Goal: Transaction & Acquisition: Purchase product/service

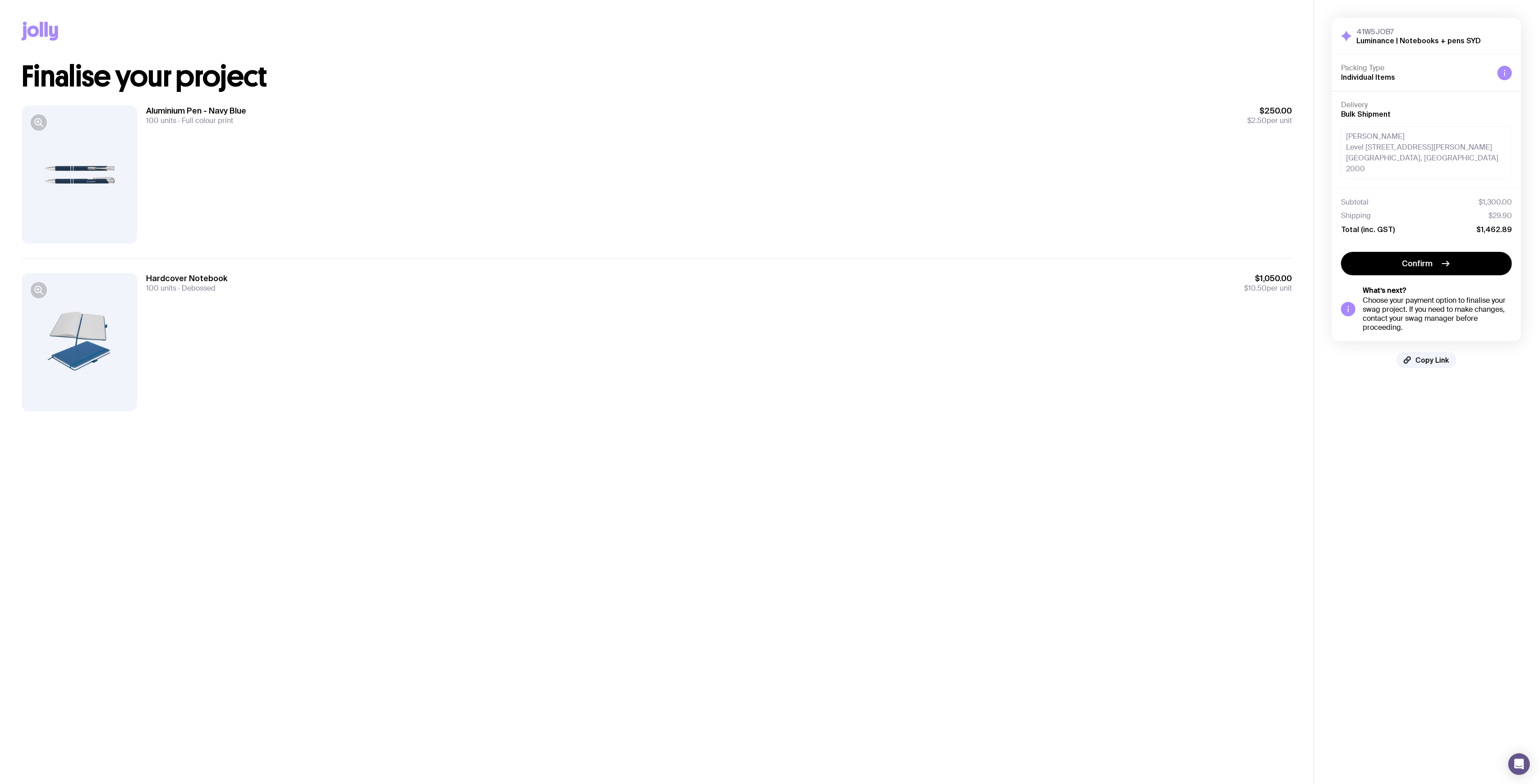
click at [1486, 363] on div "41W5JOB7 Luminance | Notebooks + pens SYD Hide Details Packing Type Individual …" at bounding box center [1426, 193] width 225 height 387
click at [1408, 154] on div "Tanvi Masrani Level 15, 1 O’Connell Street Sydney, NSW 2000" at bounding box center [1426, 153] width 171 height 53
click at [1436, 252] on button "Confirm" at bounding box center [1426, 264] width 171 height 23
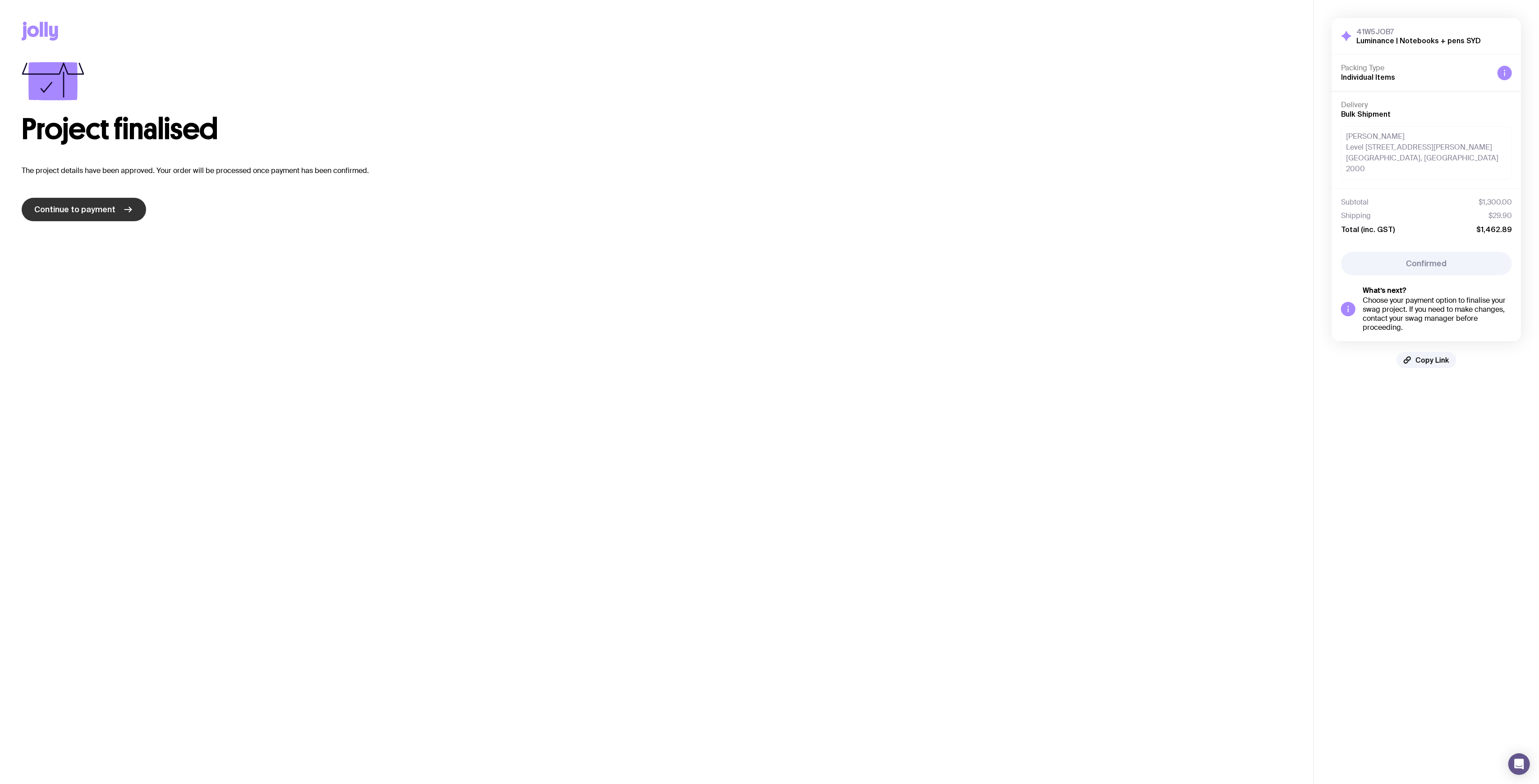
click at [101, 200] on link "Continue to payment" at bounding box center [83, 210] width 125 height 23
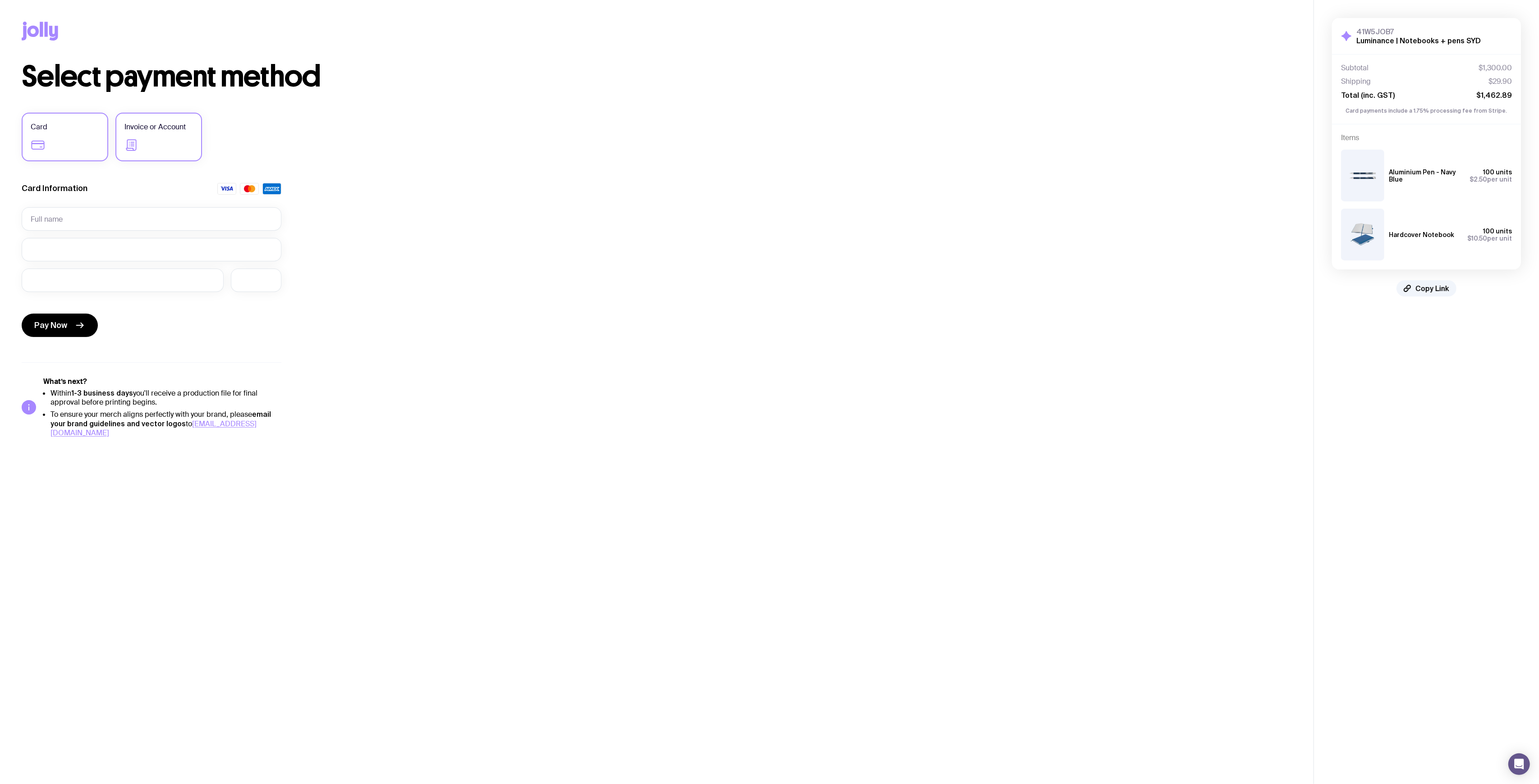
click at [174, 141] on label "Invoice or Account" at bounding box center [158, 136] width 87 height 49
click at [0, 0] on input "Invoice or Account" at bounding box center [0, 0] width 0 height 0
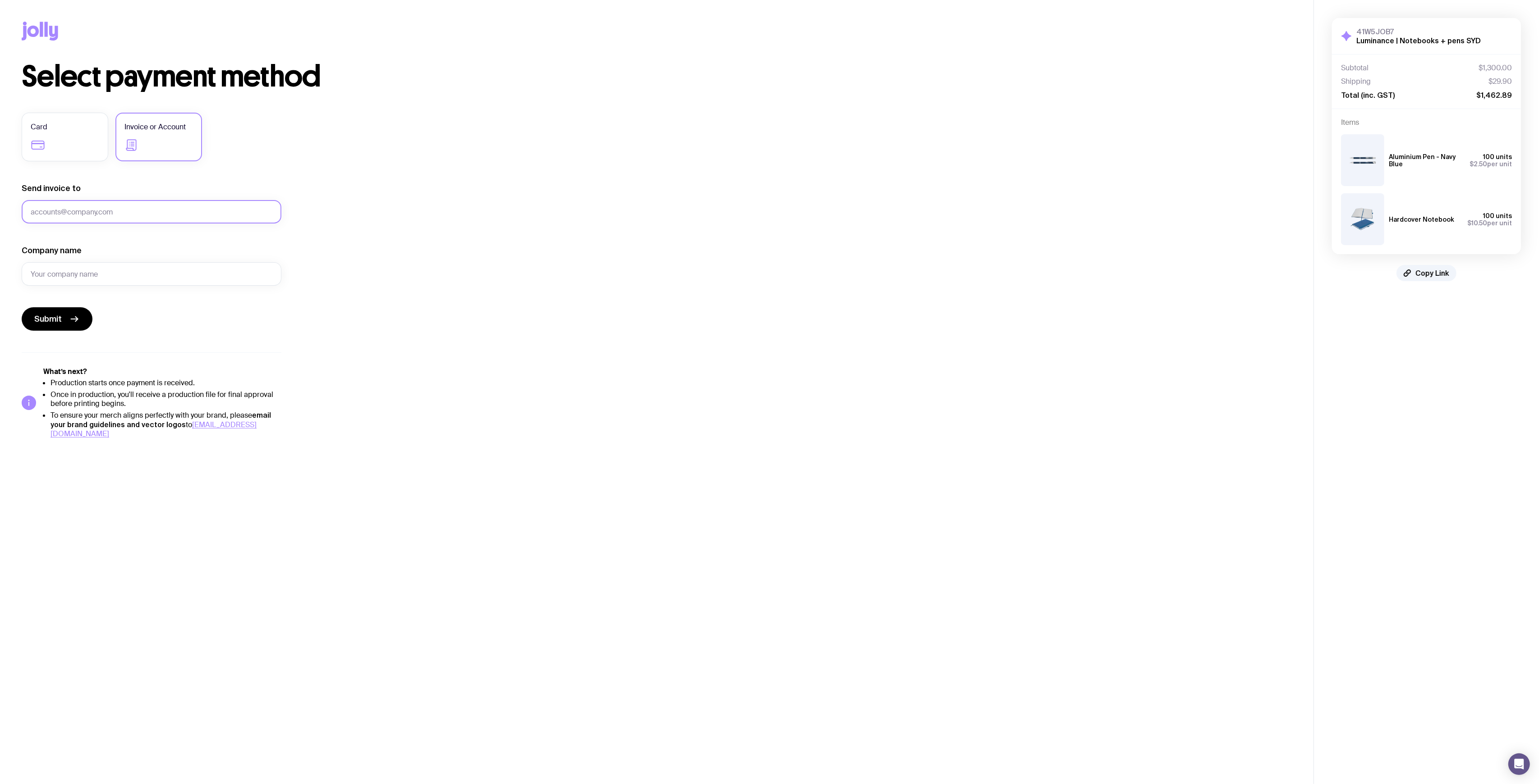
click at [104, 217] on input "Send invoice to" at bounding box center [150, 211] width 259 height 23
click at [477, 209] on div "Select payment method Card Invoice or Account Send invoice to Company name Subm…" at bounding box center [656, 250] width 1270 height 376
click at [110, 207] on input "Send invoice to" at bounding box center [150, 211] width 259 height 23
paste input "ap@luminance.com"
type input "ap@luminance.com"
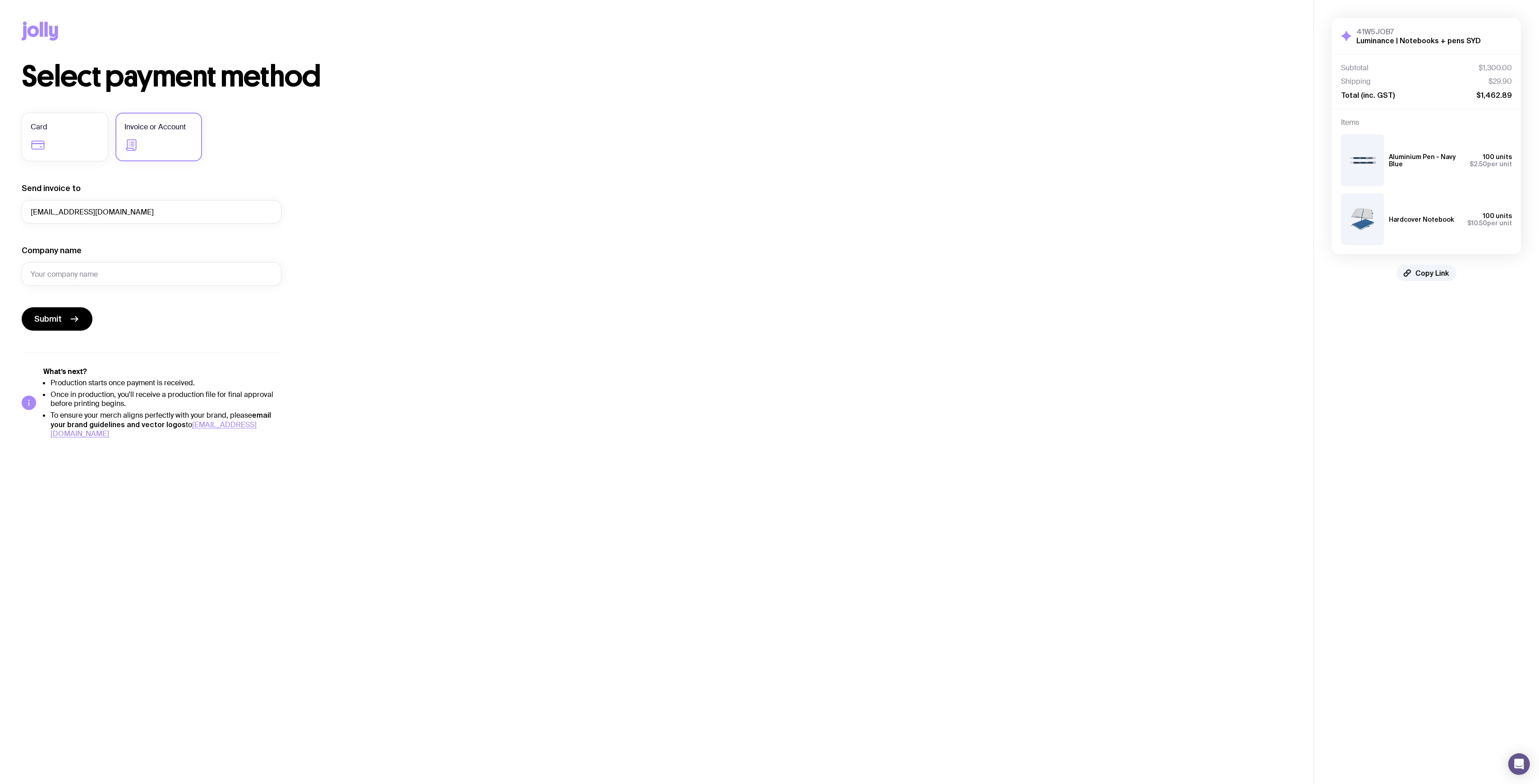
click at [488, 208] on div "Select payment method Card Invoice or Account Send invoice to ap@luminance.com …" at bounding box center [656, 250] width 1270 height 376
click at [162, 256] on div "Company name" at bounding box center [150, 265] width 259 height 41
click at [163, 266] on input "Company name" at bounding box center [150, 273] width 259 height 23
click at [164, 268] on input "Company name" at bounding box center [150, 273] width 259 height 23
click at [165, 270] on input "Company name" at bounding box center [150, 273] width 259 height 23
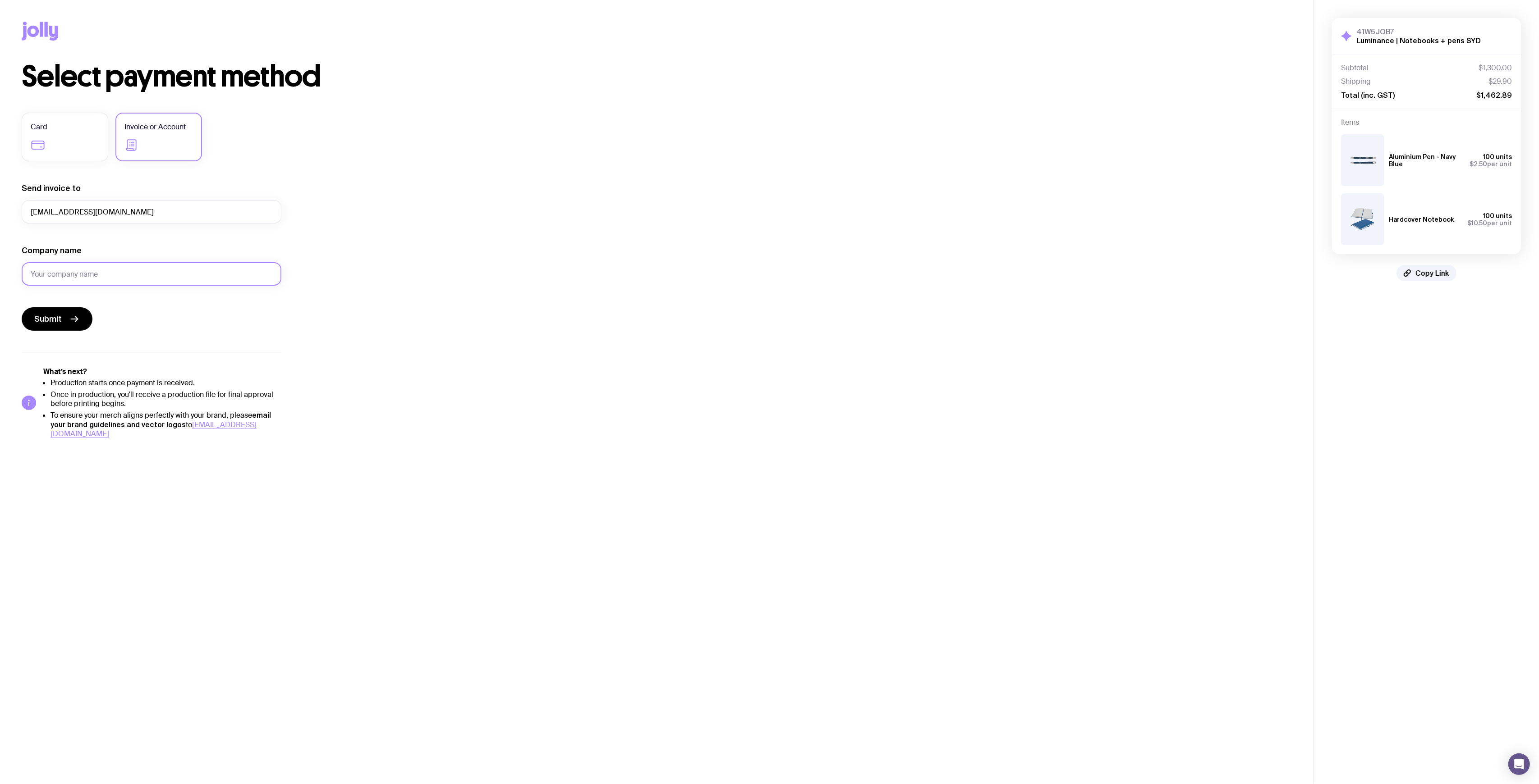
click at [166, 272] on input "Company name" at bounding box center [150, 273] width 259 height 23
click at [108, 271] on input "Company name" at bounding box center [150, 273] width 259 height 23
paste input "Luminance Technologies Ltd"
type input "Luminance Technologies Ltd"
click at [447, 277] on div "Select payment method Card Invoice or Account Send invoice to ap@luminance.com …" at bounding box center [656, 250] width 1270 height 376
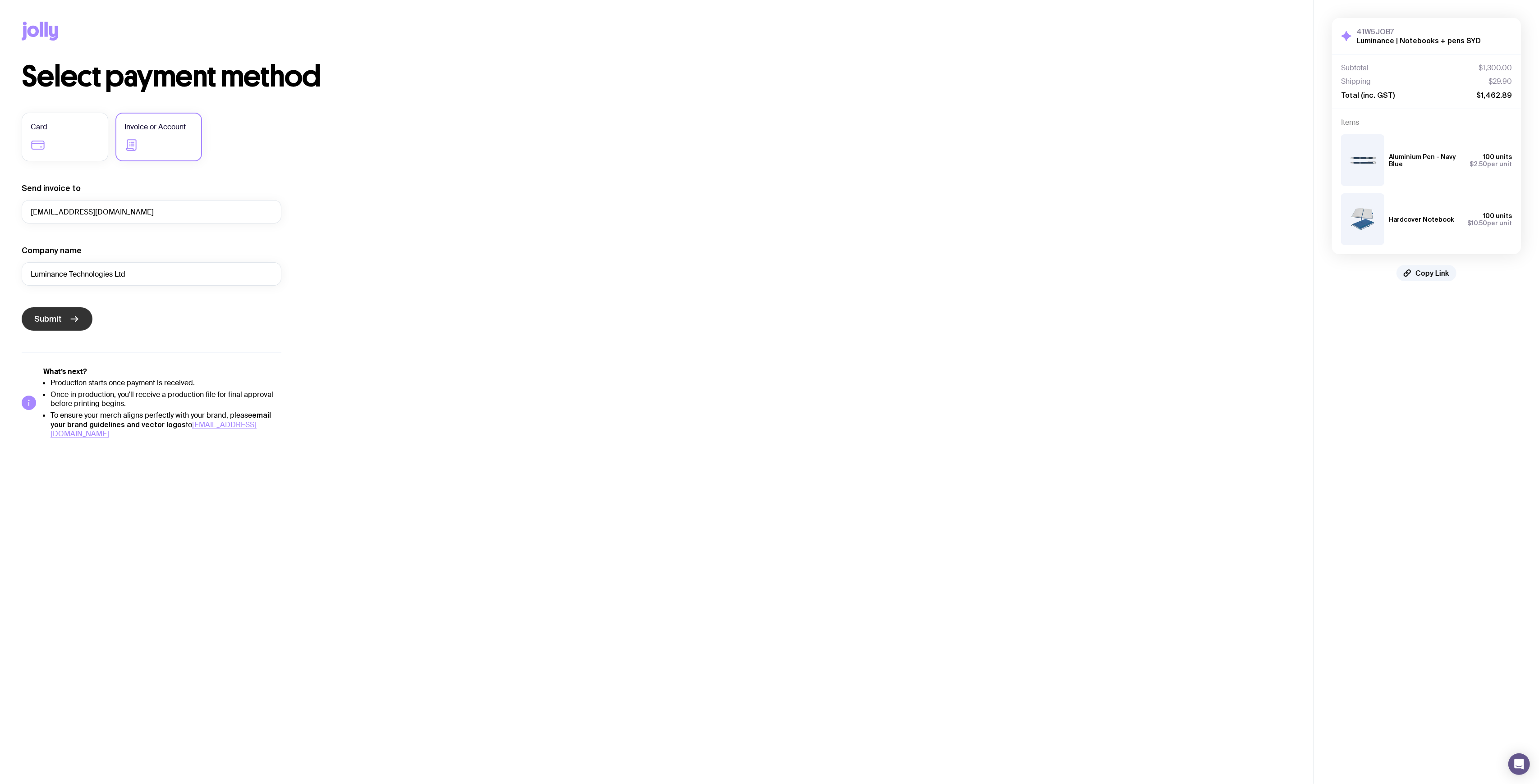
click at [49, 319] on span "Submit" at bounding box center [48, 319] width 27 height 11
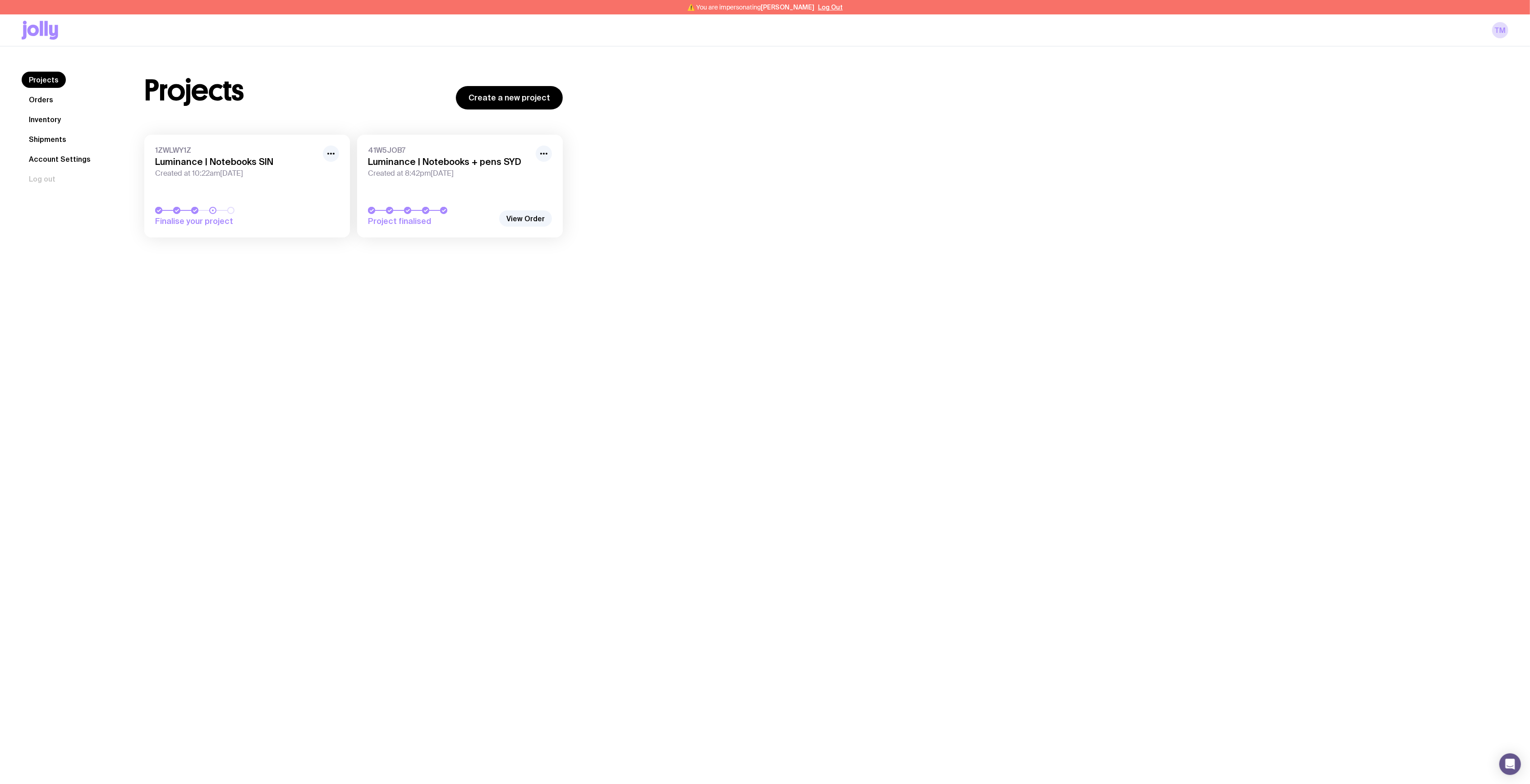
click at [823, 12] on div "⚠️ You are impersonating Tanvi Masrani Log Out" at bounding box center [765, 7] width 1530 height 14
click at [824, 7] on button "Log Out" at bounding box center [831, 7] width 25 height 7
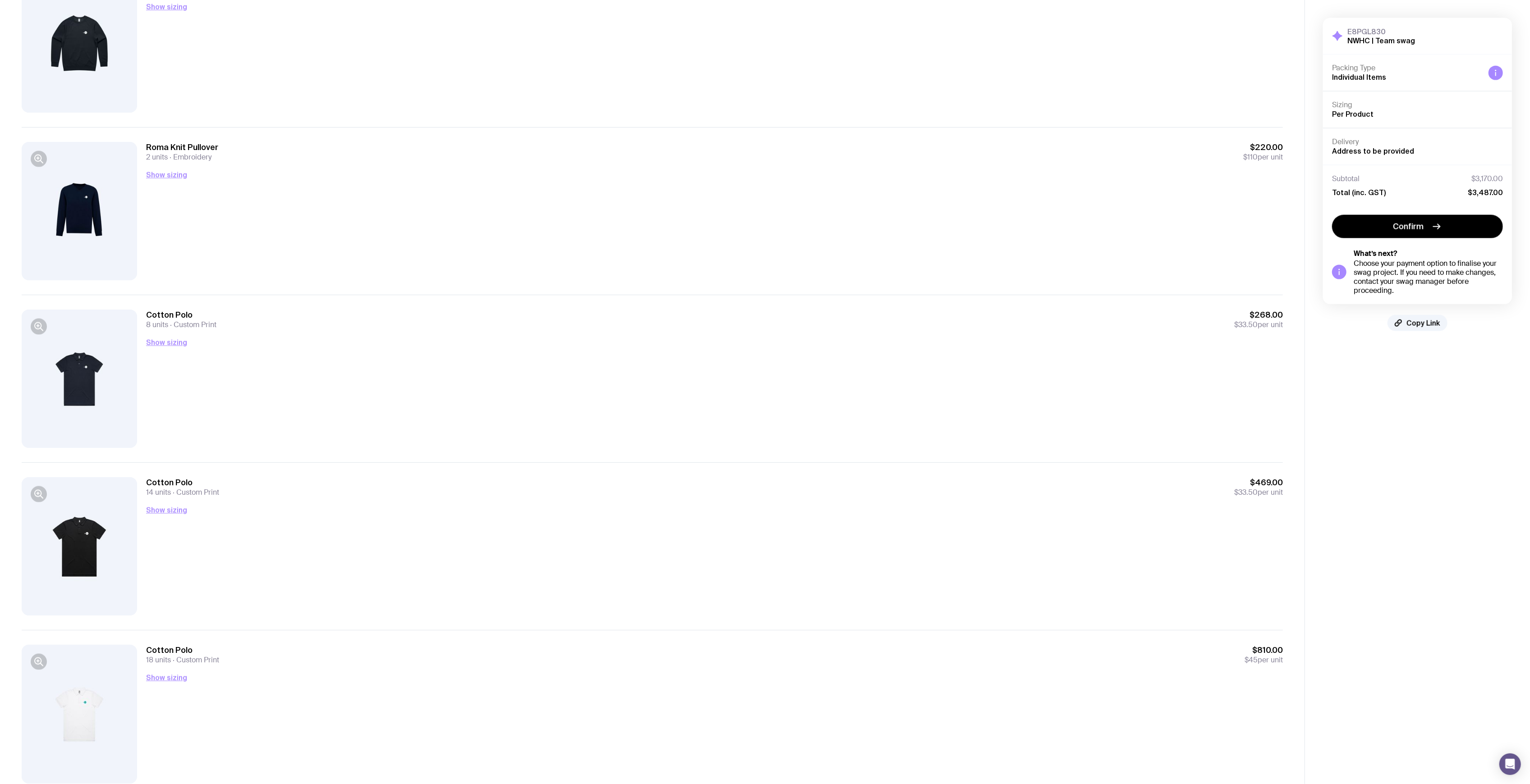
scroll to position [1675, 0]
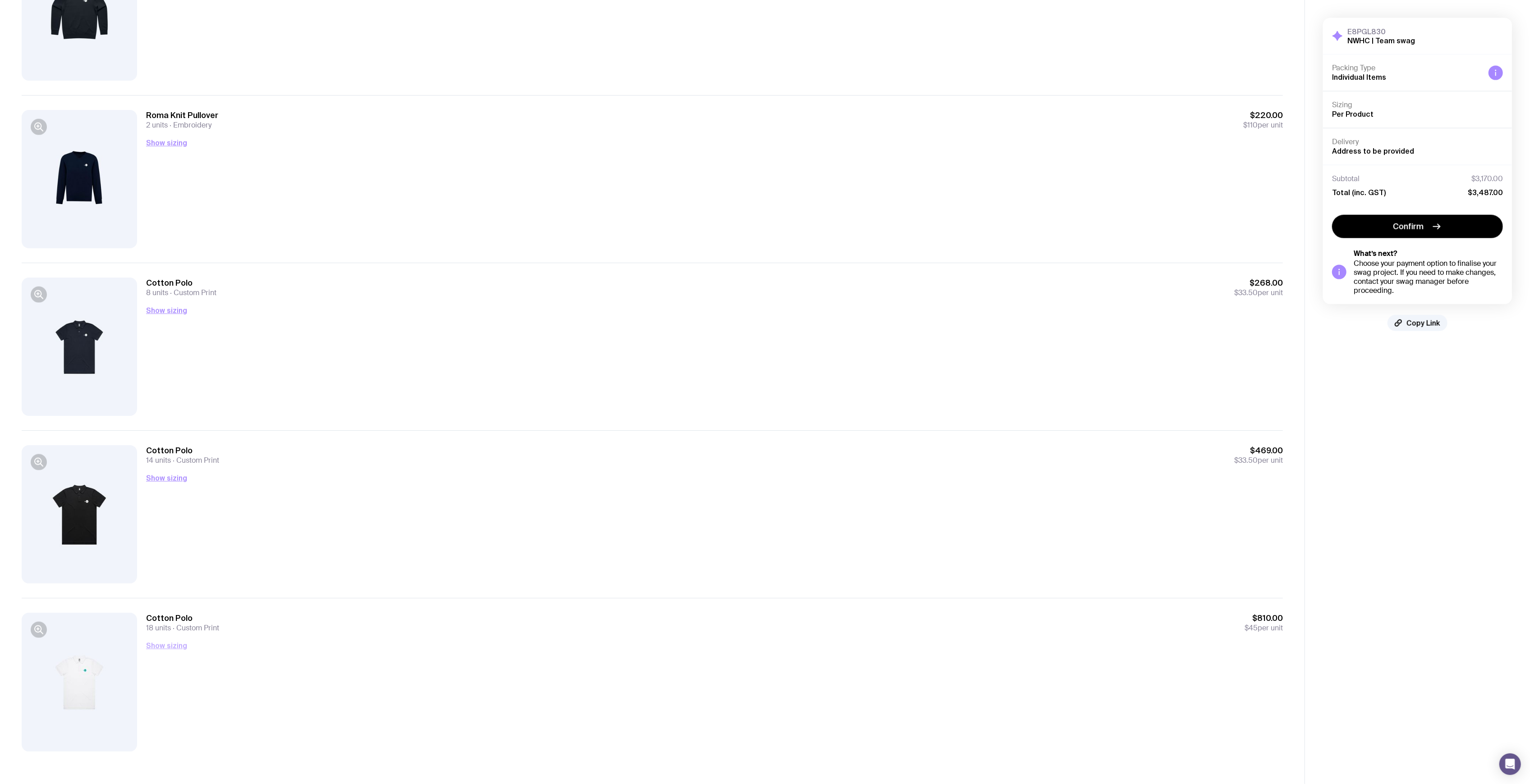
click at [154, 651] on div "Show sizing Men’s / Unisex Small 1 Medium 2 Large 3 2X-Large 2 Women’s Small 4 …" at bounding box center [715, 645] width 1137 height 12
click at [169, 649] on button "Show sizing" at bounding box center [166, 646] width 41 height 11
click at [582, 604] on div "Cotton Polo 18 units Custom Print $810.00 $45 per unit Hide sizing Men’s / Unis…" at bounding box center [652, 681] width 1262 height 167
click at [1423, 323] on span "Copy Link" at bounding box center [1424, 323] width 34 height 9
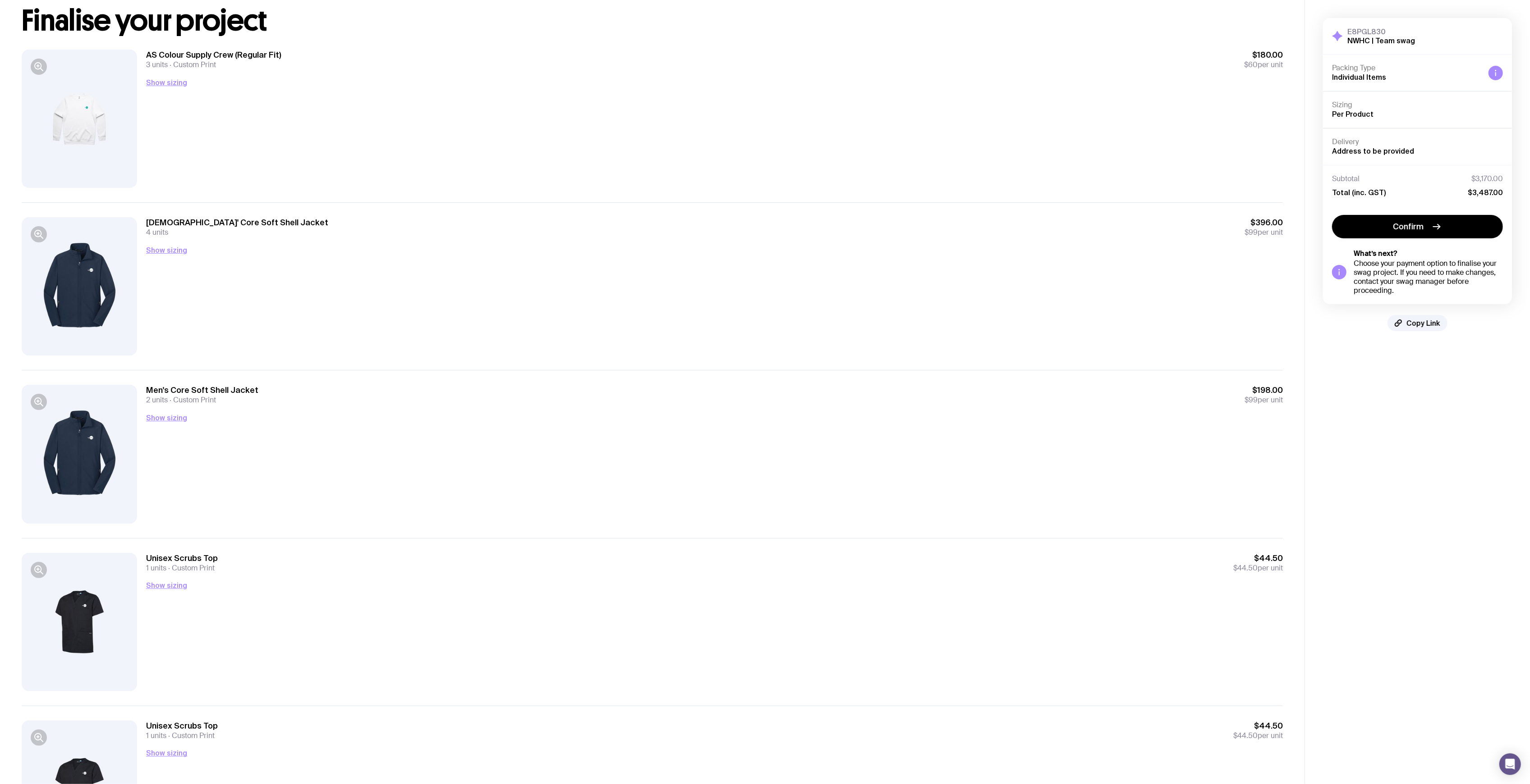
scroll to position [0, 0]
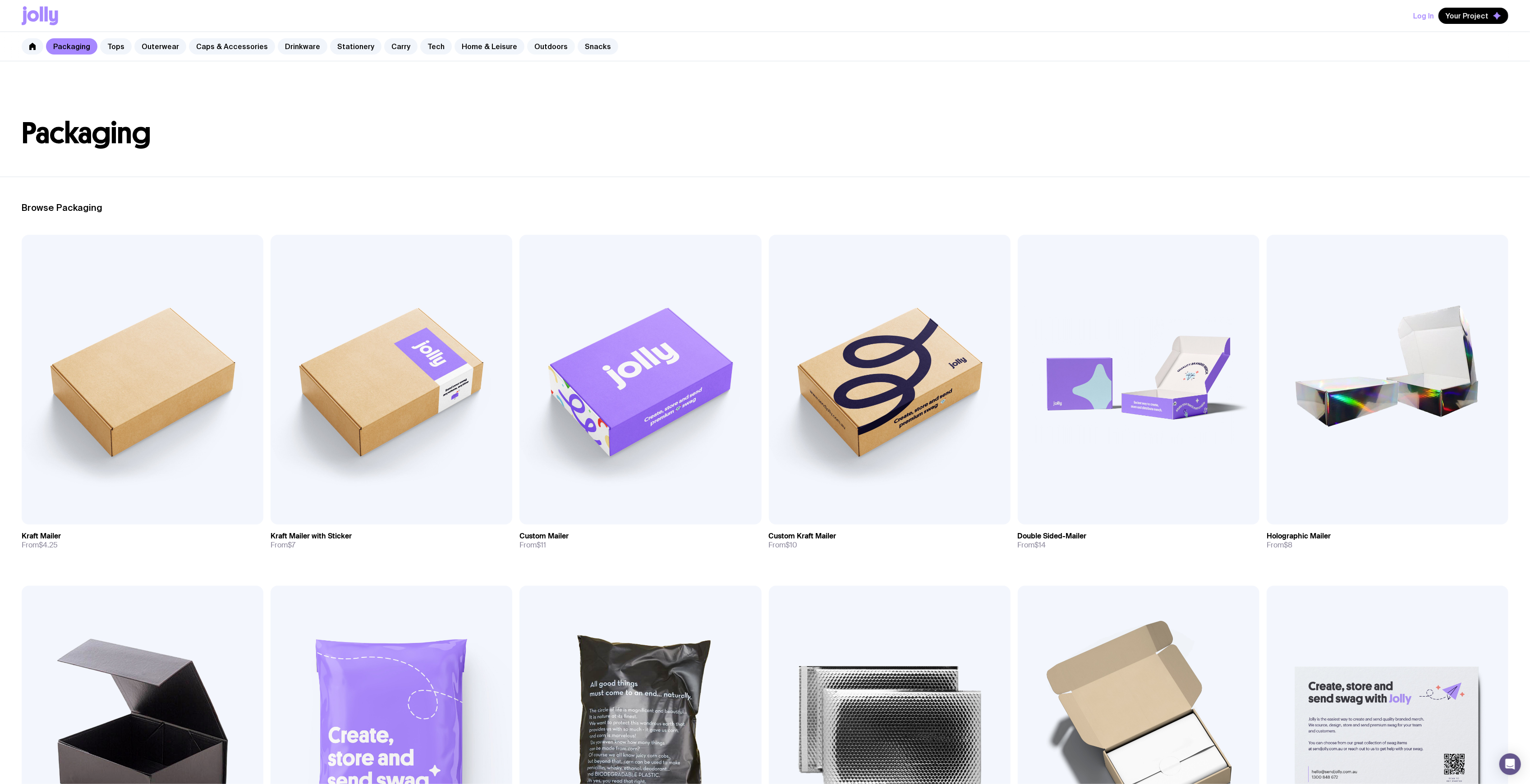
click at [529, 51] on link "Outdoors" at bounding box center [551, 46] width 48 height 16
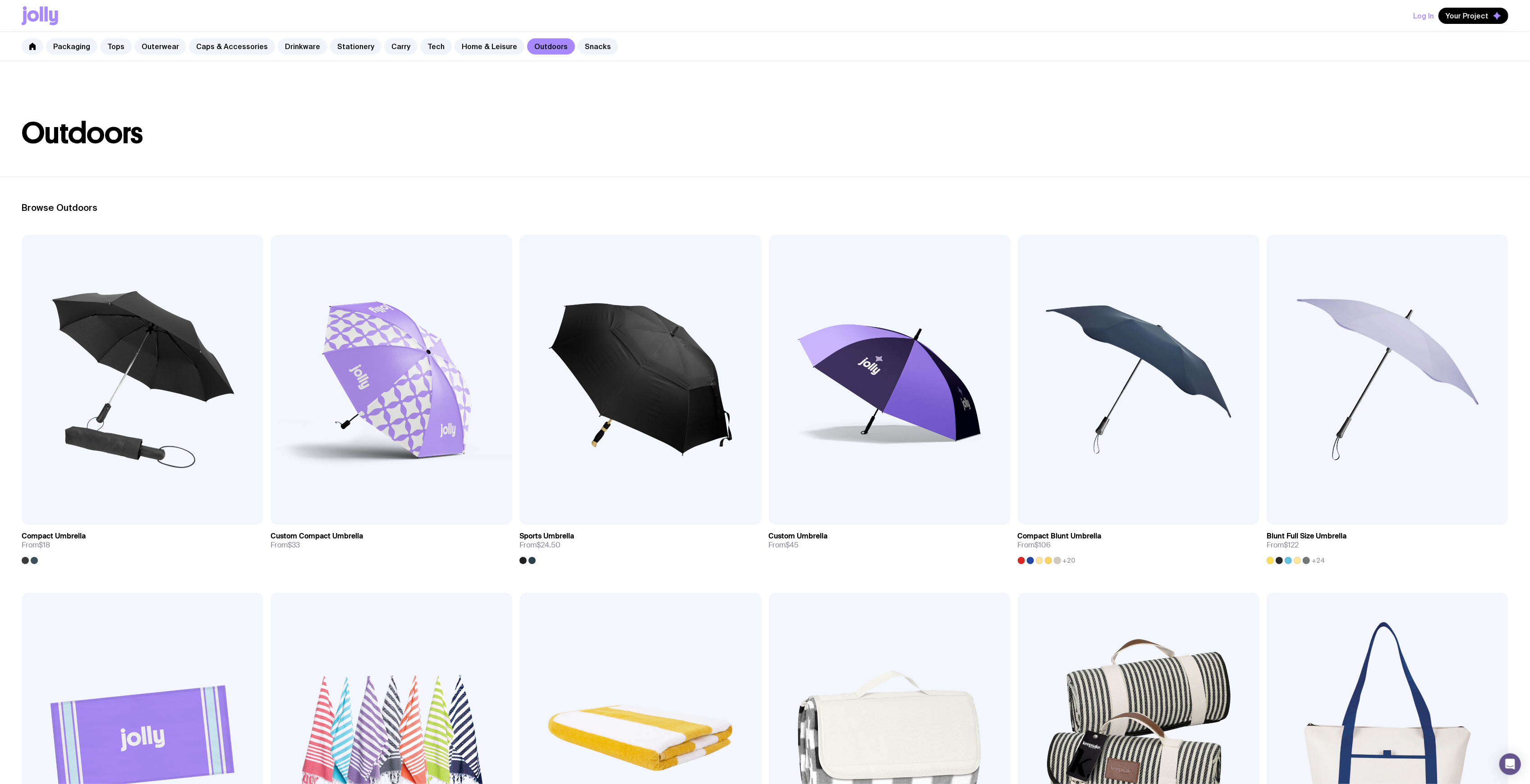
click at [818, 108] on header "Outdoors" at bounding box center [765, 119] width 1530 height 115
click at [468, 45] on link "Home & Leisure" at bounding box center [489, 46] width 70 height 16
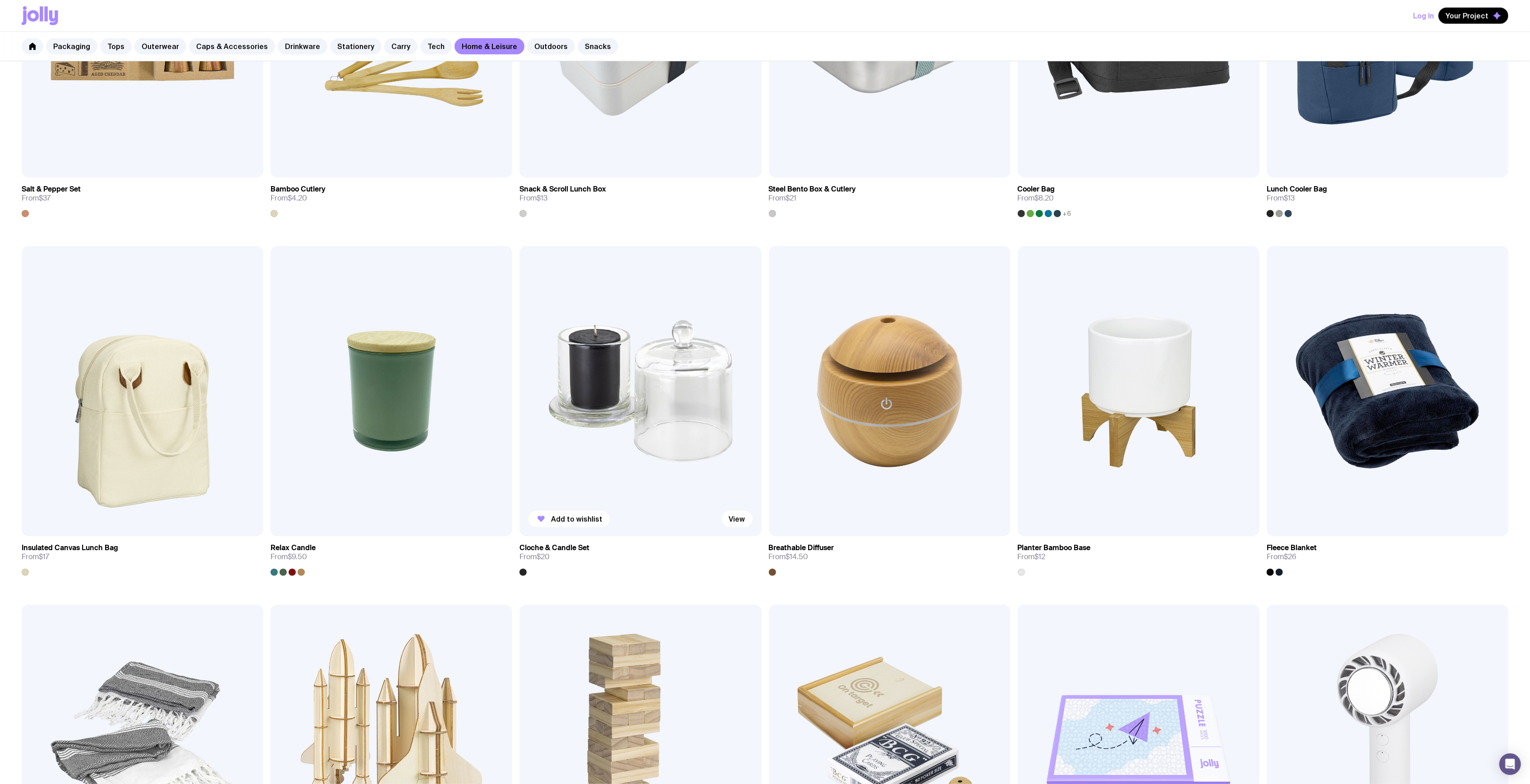
scroll to position [1082, 0]
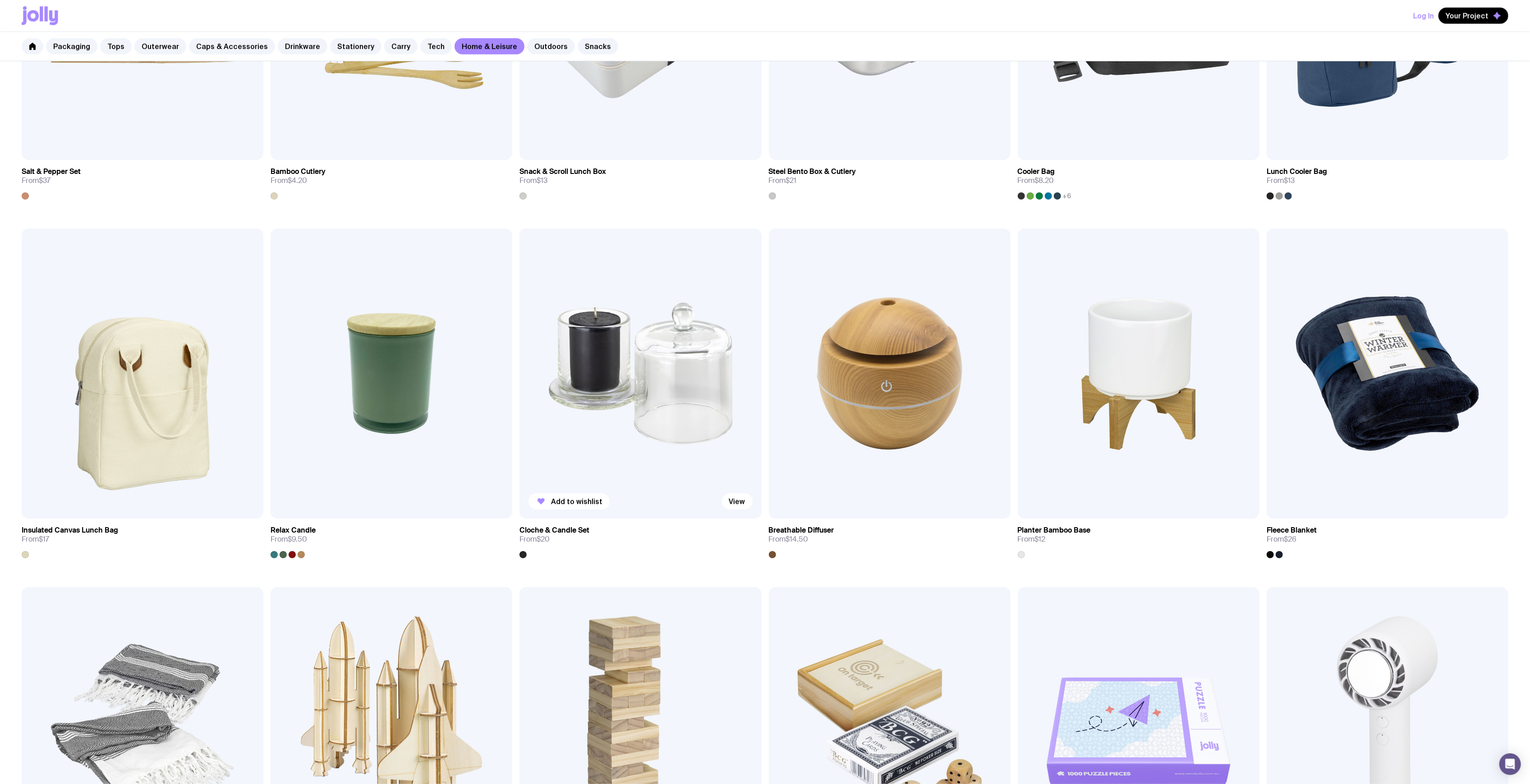
click at [622, 414] on img at bounding box center [640, 373] width 242 height 290
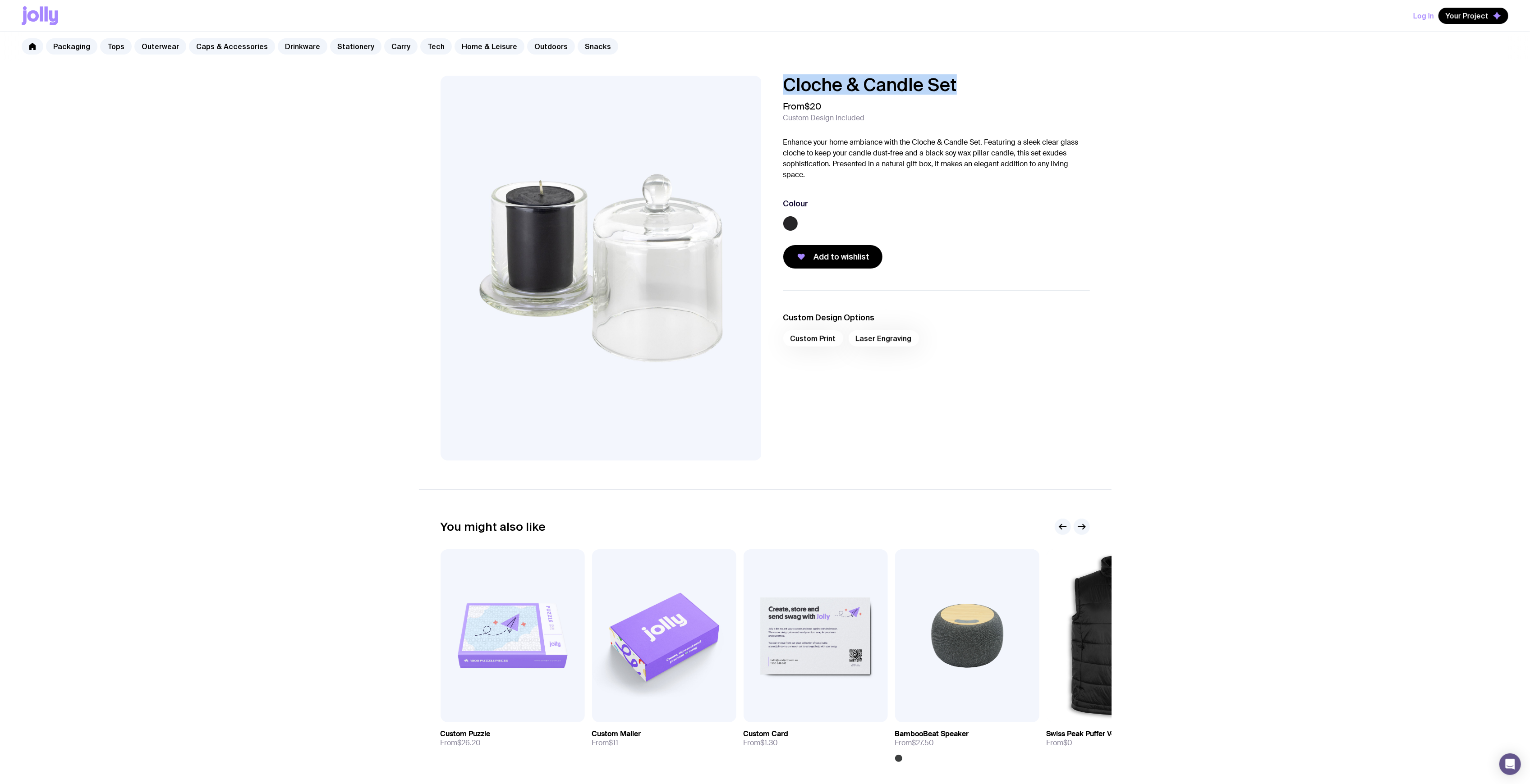
drag, startPoint x: 981, startPoint y: 85, endPoint x: 789, endPoint y: 81, distance: 192.0
click at [789, 81] on h1 "Cloche & Candle Set" at bounding box center [937, 85] width 306 height 18
copy h1 "Cloche & Candle Set"
click at [862, 134] on div "Cloche & Candle Set From $20 Custom Design Included Enhance your home ambiance …" at bounding box center [937, 173] width 306 height 193
click at [352, 49] on link "Stationery" at bounding box center [356, 46] width 51 height 16
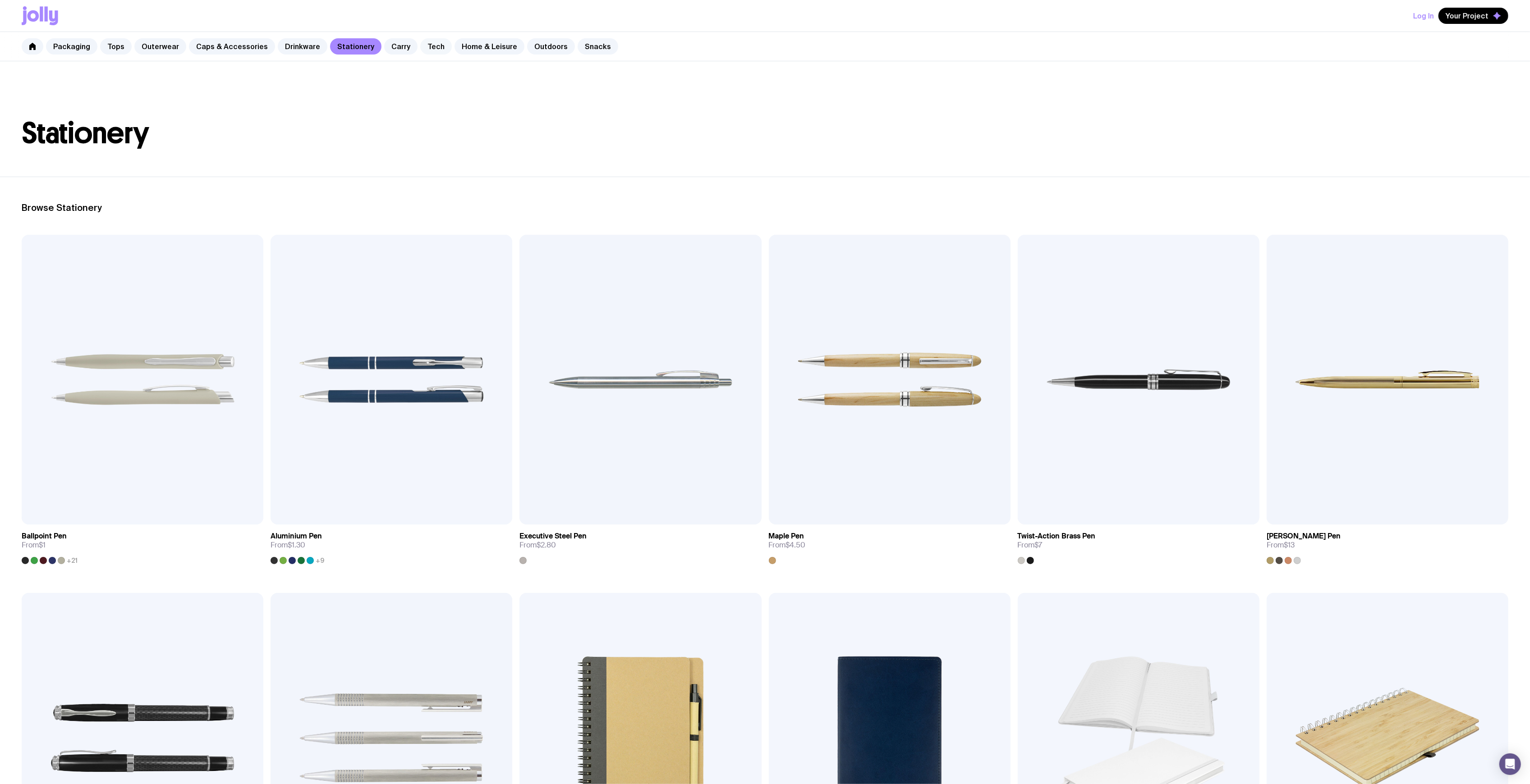
click at [421, 42] on link "Tech" at bounding box center [437, 46] width 32 height 16
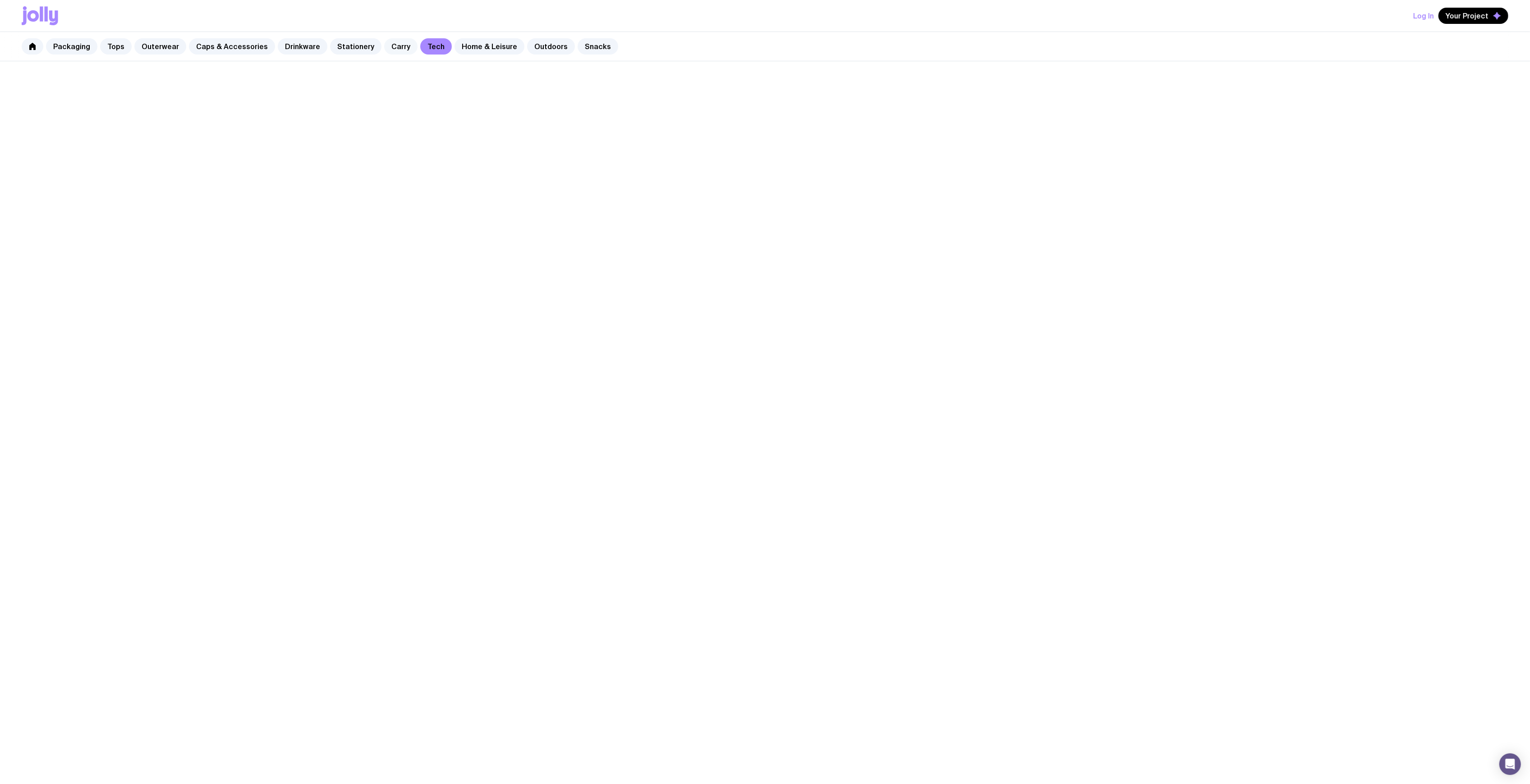
click at [392, 43] on link "Carry" at bounding box center [401, 46] width 34 height 16
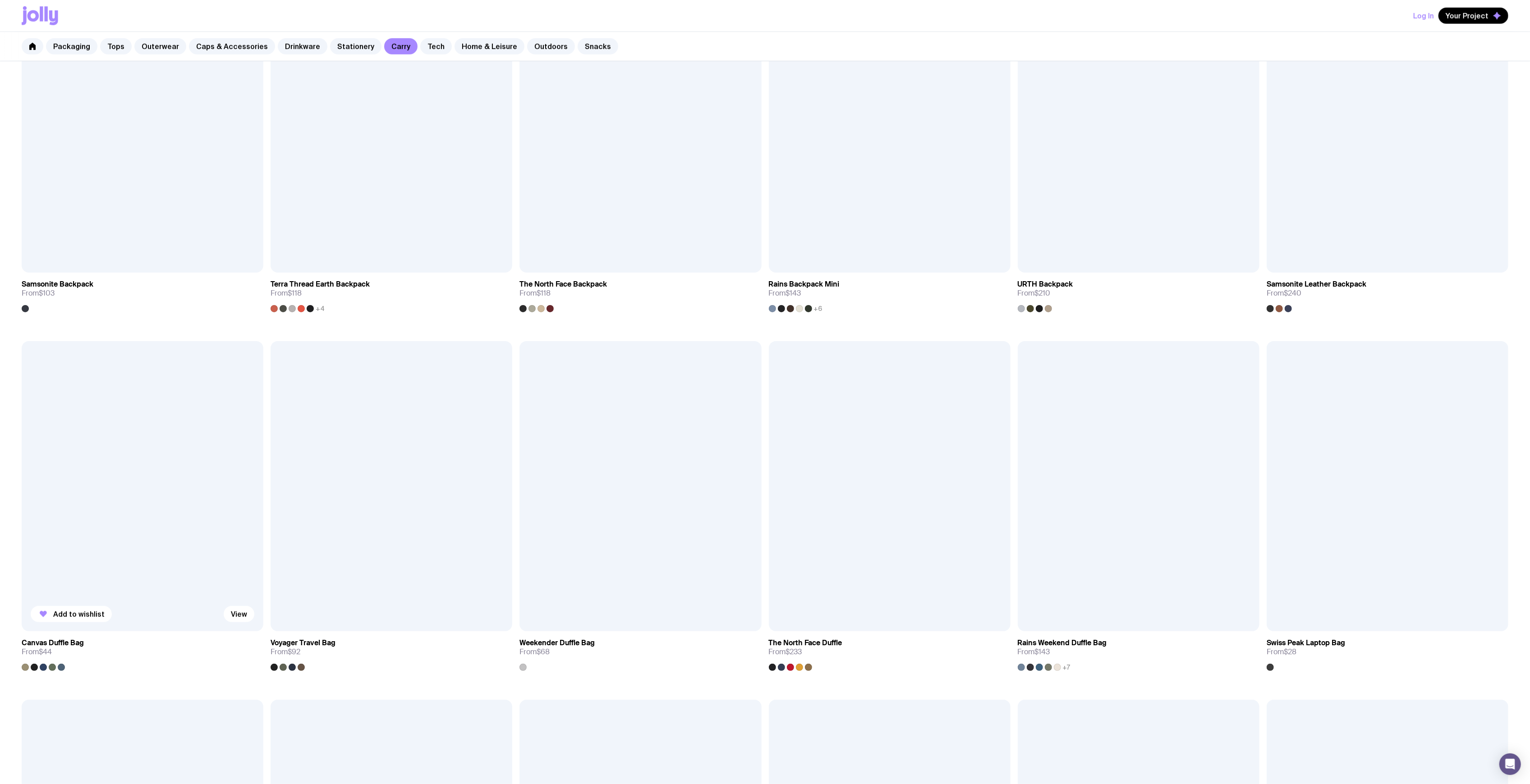
scroll to position [962, 0]
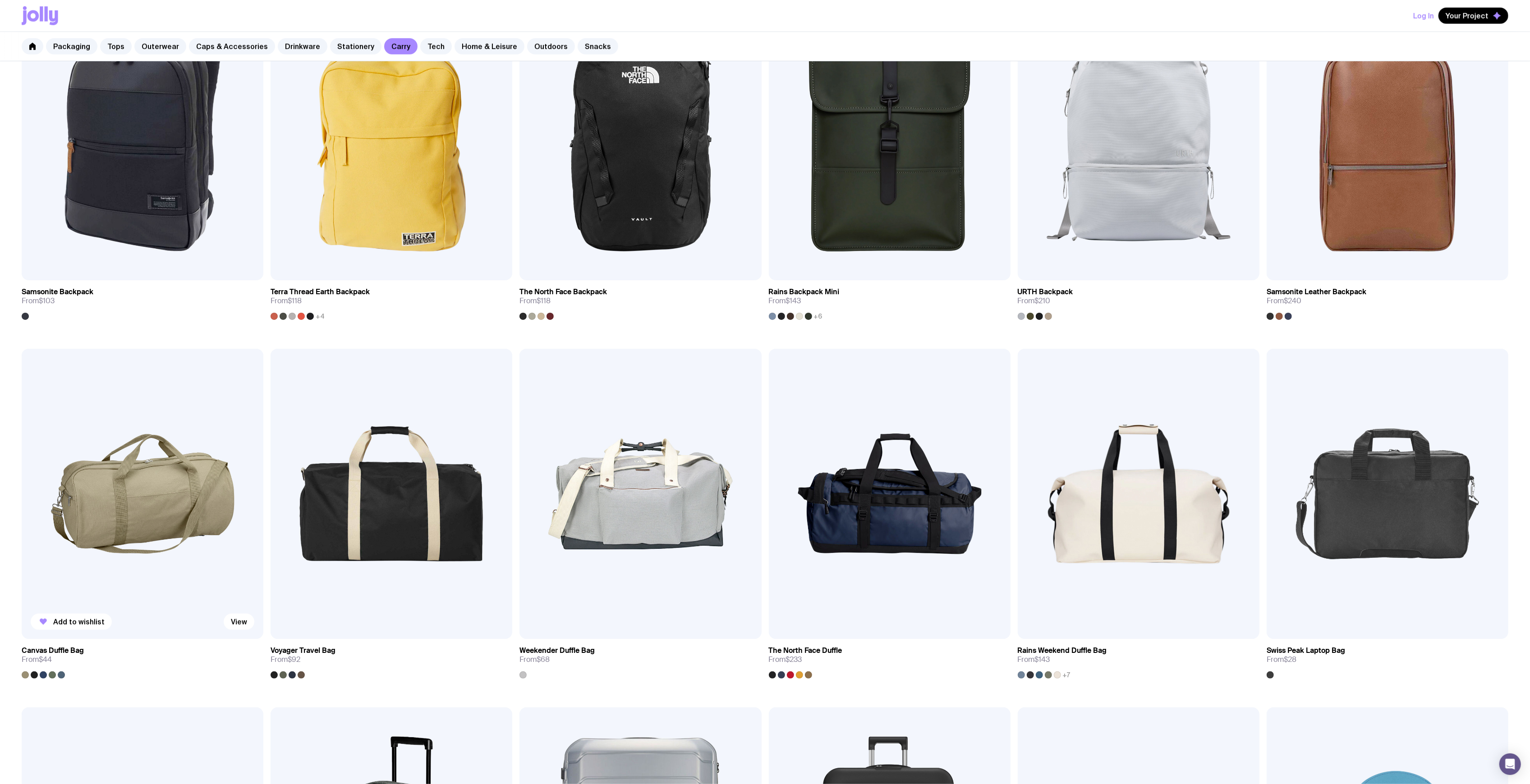
click at [120, 465] on img at bounding box center [142, 494] width 242 height 290
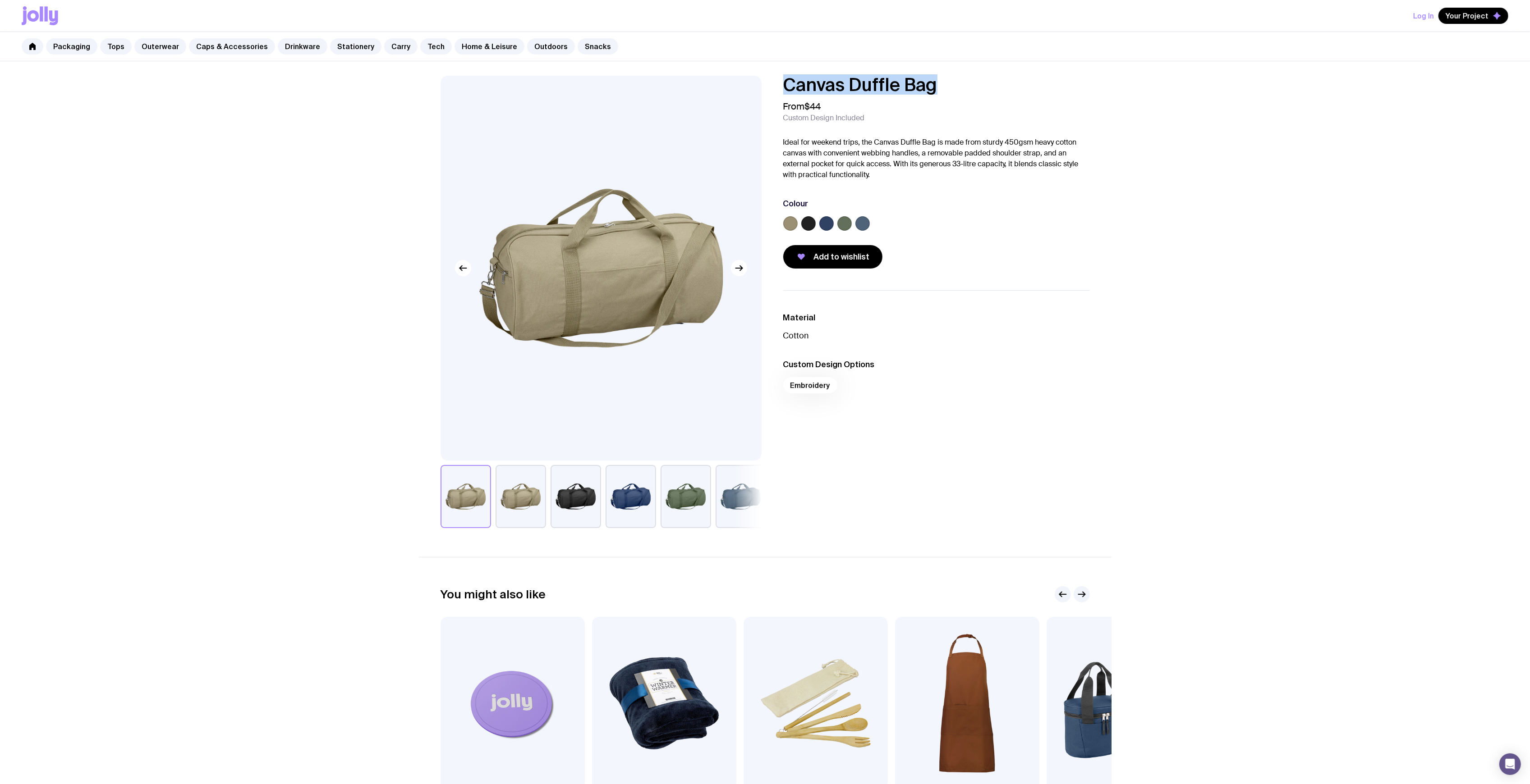
drag, startPoint x: 933, startPoint y: 76, endPoint x: 767, endPoint y: 76, distance: 166.0
click at [765, 77] on div "Canvas Duffle Bag From $44 Custom Design Included Ideal for weekend trips, the …" at bounding box center [765, 302] width 692 height 452
copy h1 "Canvas Duffle Bag"
click at [437, 42] on div "Packaging Tops Outerwear Caps & Accessories Drinkware Stationery Carry Tech Hom…" at bounding box center [765, 46] width 1530 height 29
click at [435, 42] on link "Tech" at bounding box center [437, 46] width 32 height 16
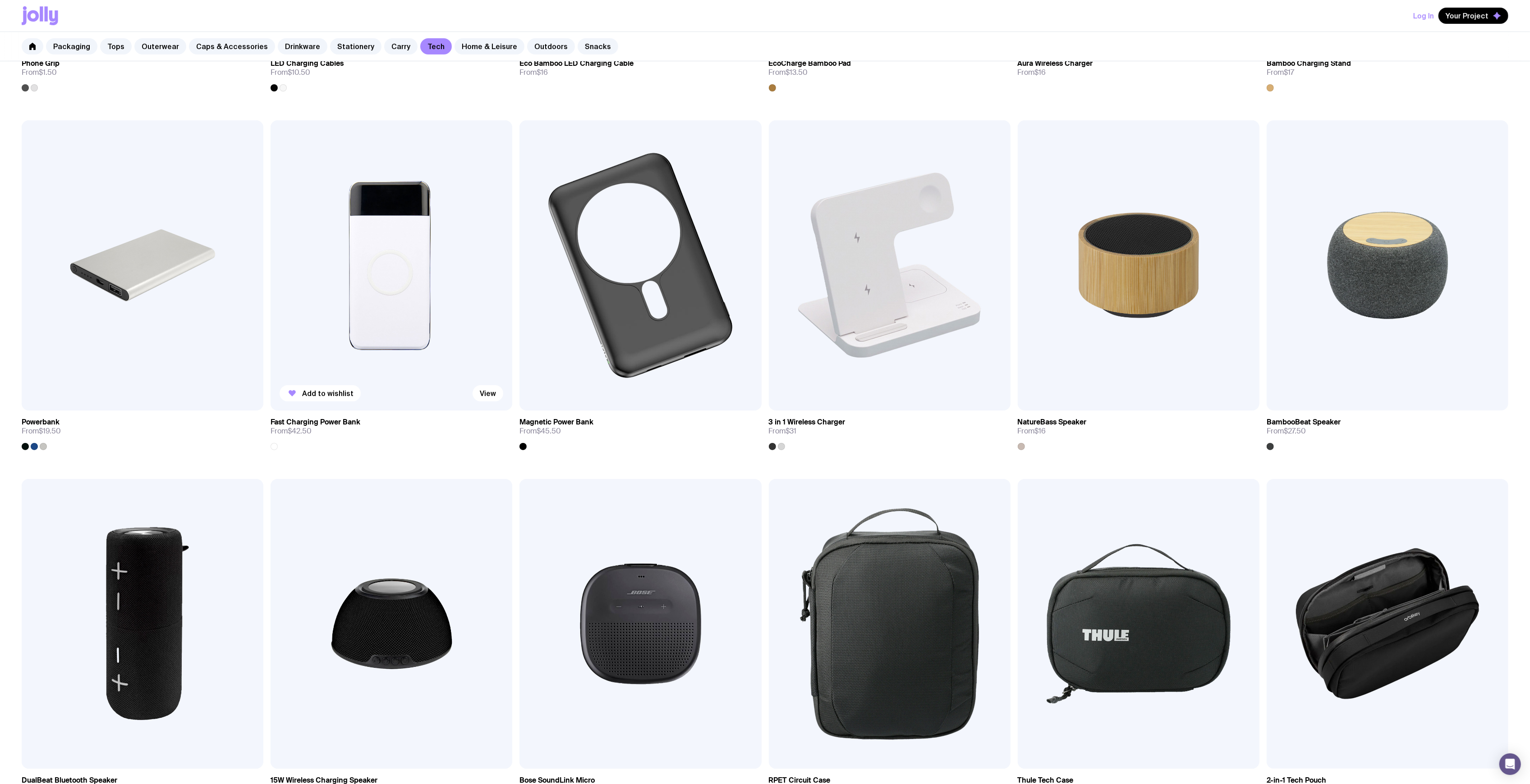
scroll to position [480, 0]
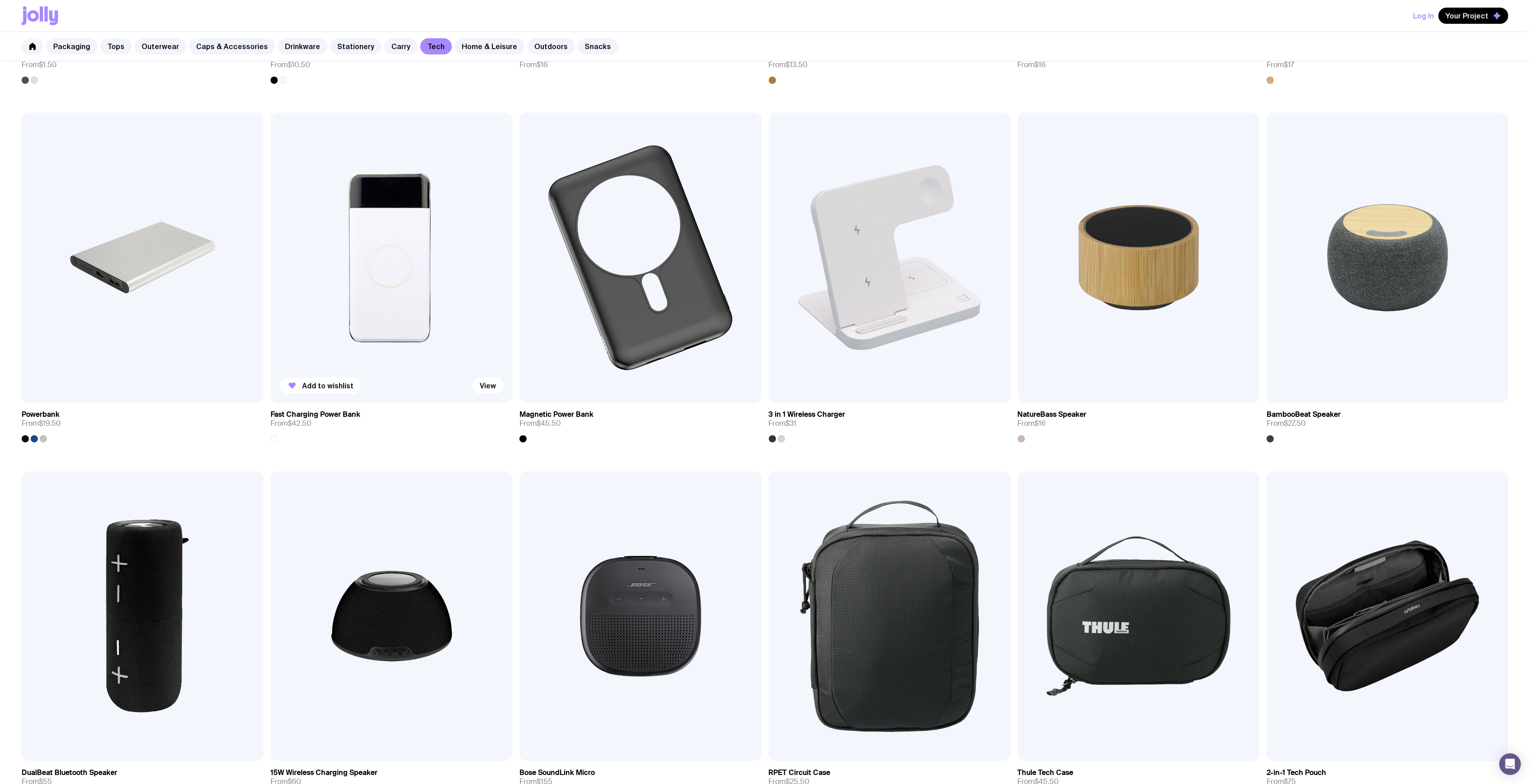
click at [447, 280] on img at bounding box center [391, 257] width 242 height 290
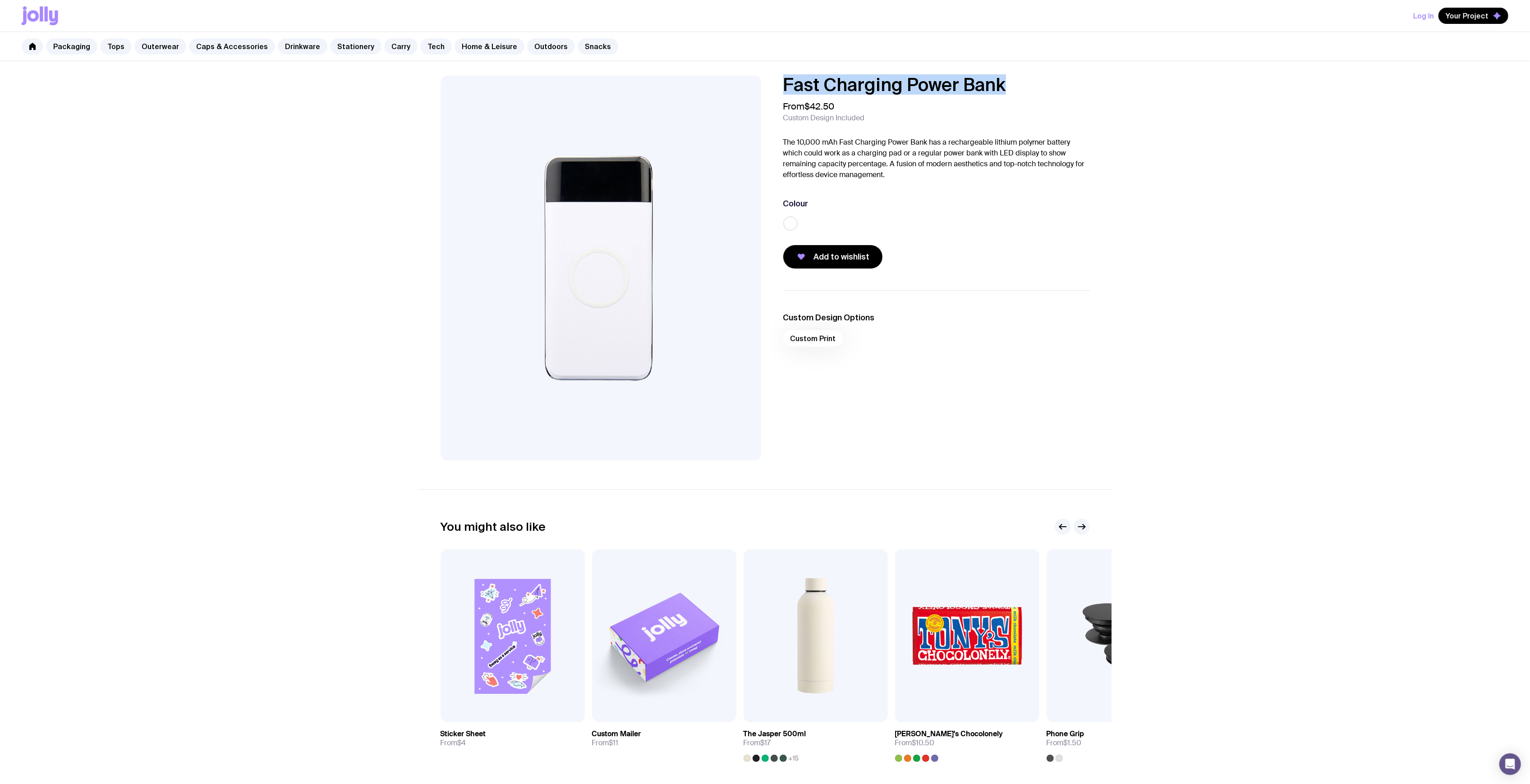
drag, startPoint x: 983, startPoint y: 81, endPoint x: 773, endPoint y: 85, distance: 210.0
click at [773, 85] on div "Fast Charging Power Bank From $42.50 Custom Design Included The 10,000 mAh Fast…" at bounding box center [930, 173] width 321 height 193
copy h1 "Fast Charging Power Bank"
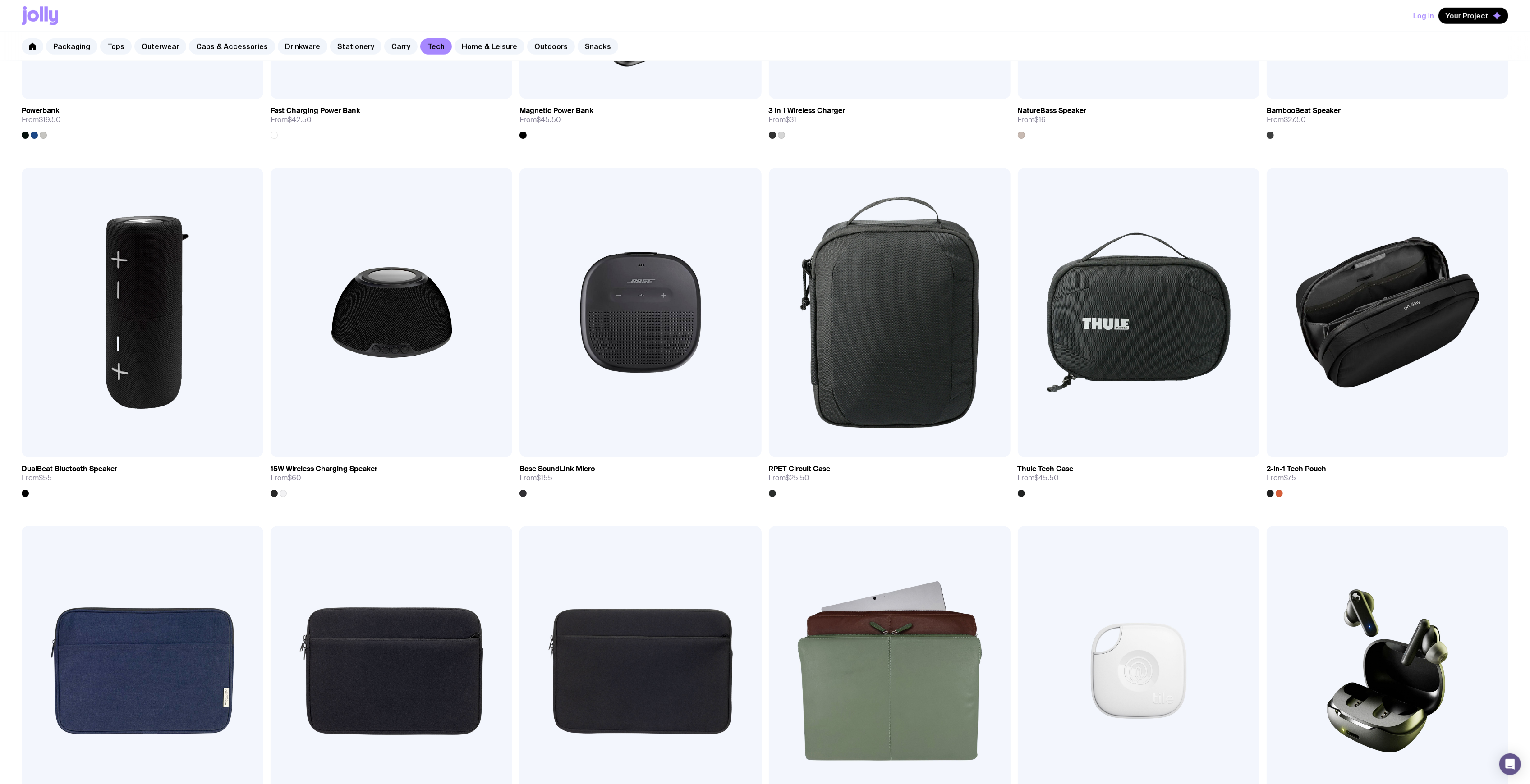
scroll to position [781, 0]
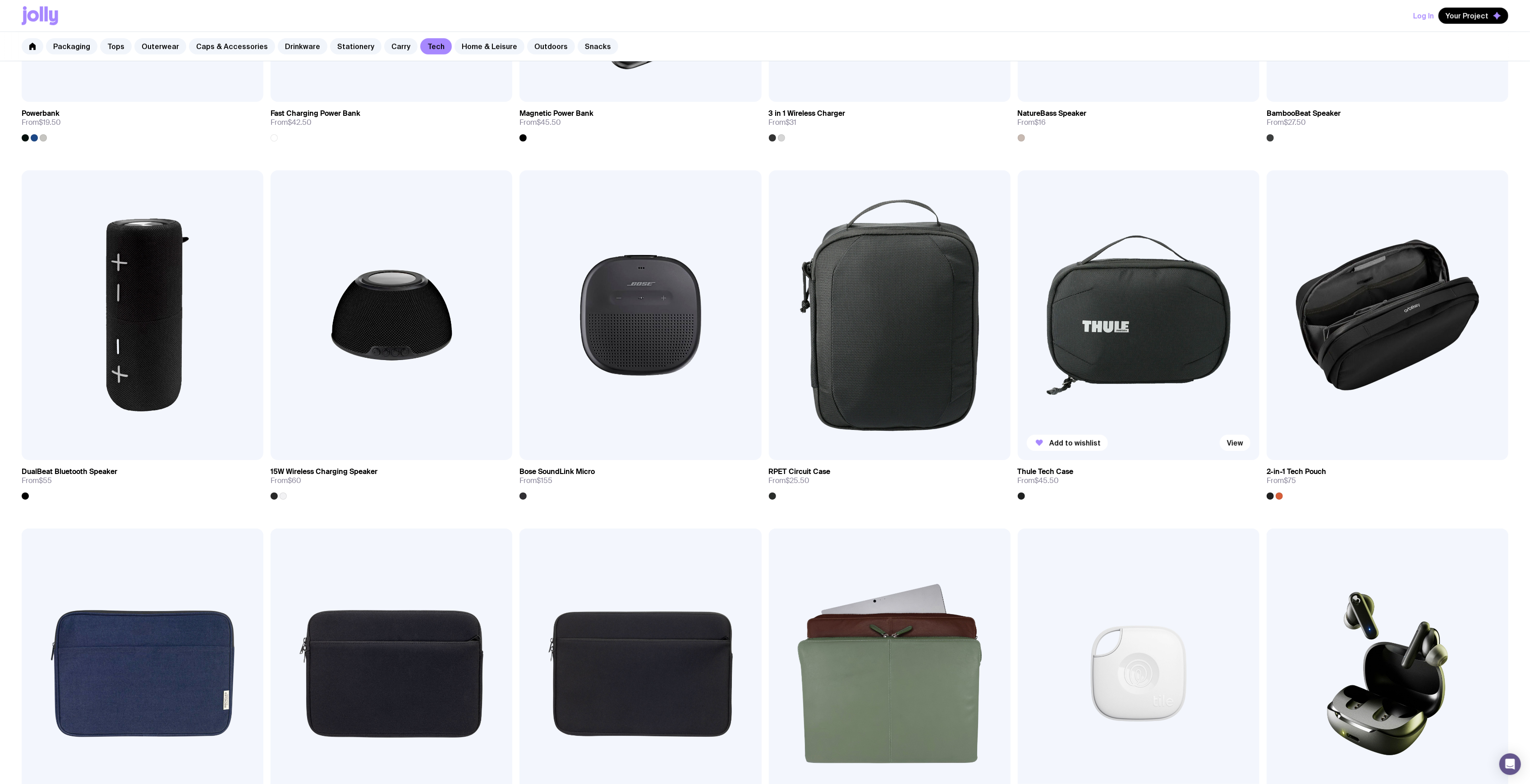
click at [1101, 306] on img at bounding box center [1139, 316] width 242 height 290
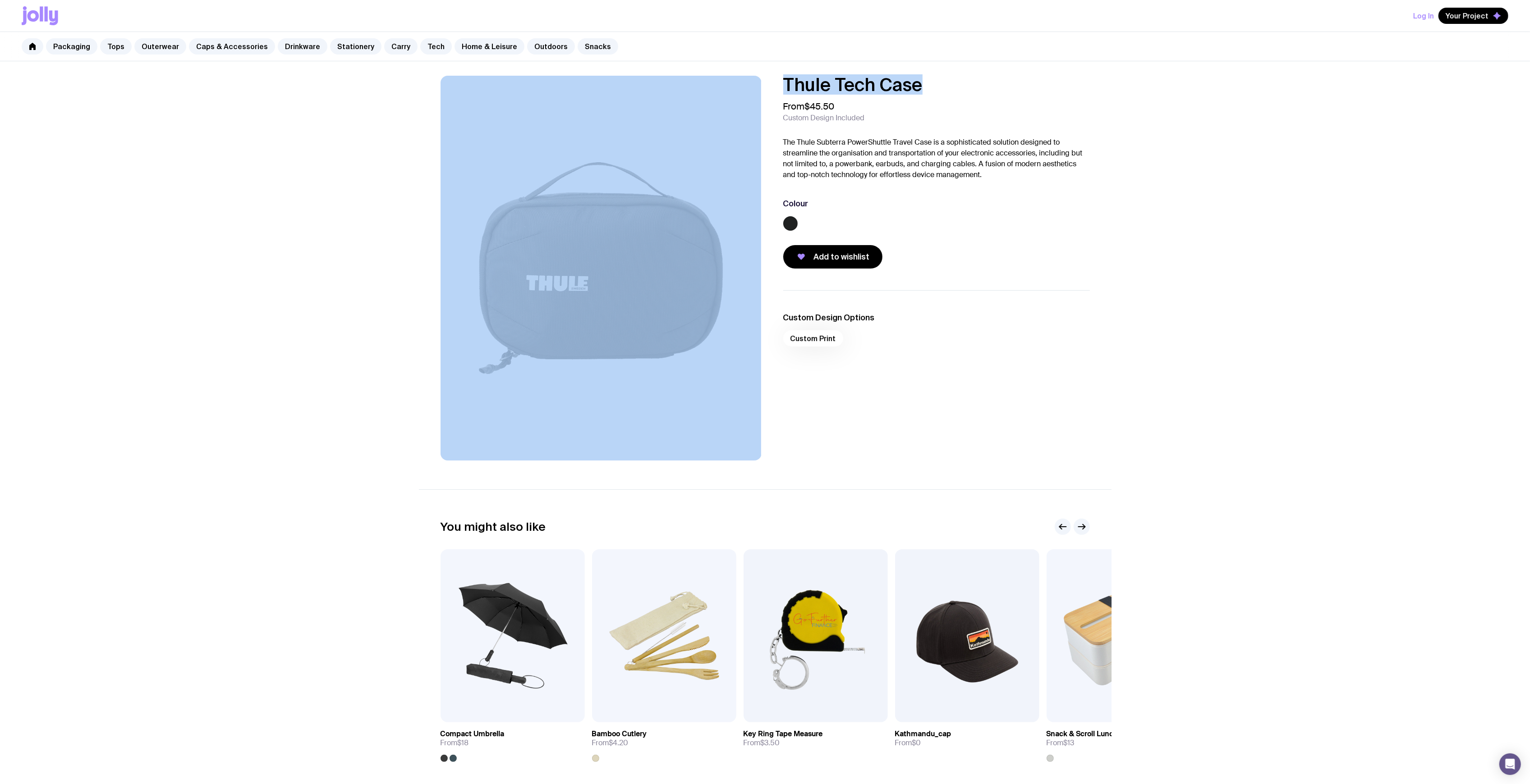
drag, startPoint x: 931, startPoint y: 83, endPoint x: 765, endPoint y: 80, distance: 166.0
click at [764, 80] on div "Thule Tech Case From $45.50 Custom Design Included The Thule Subterra PowerShut…" at bounding box center [765, 268] width 692 height 385
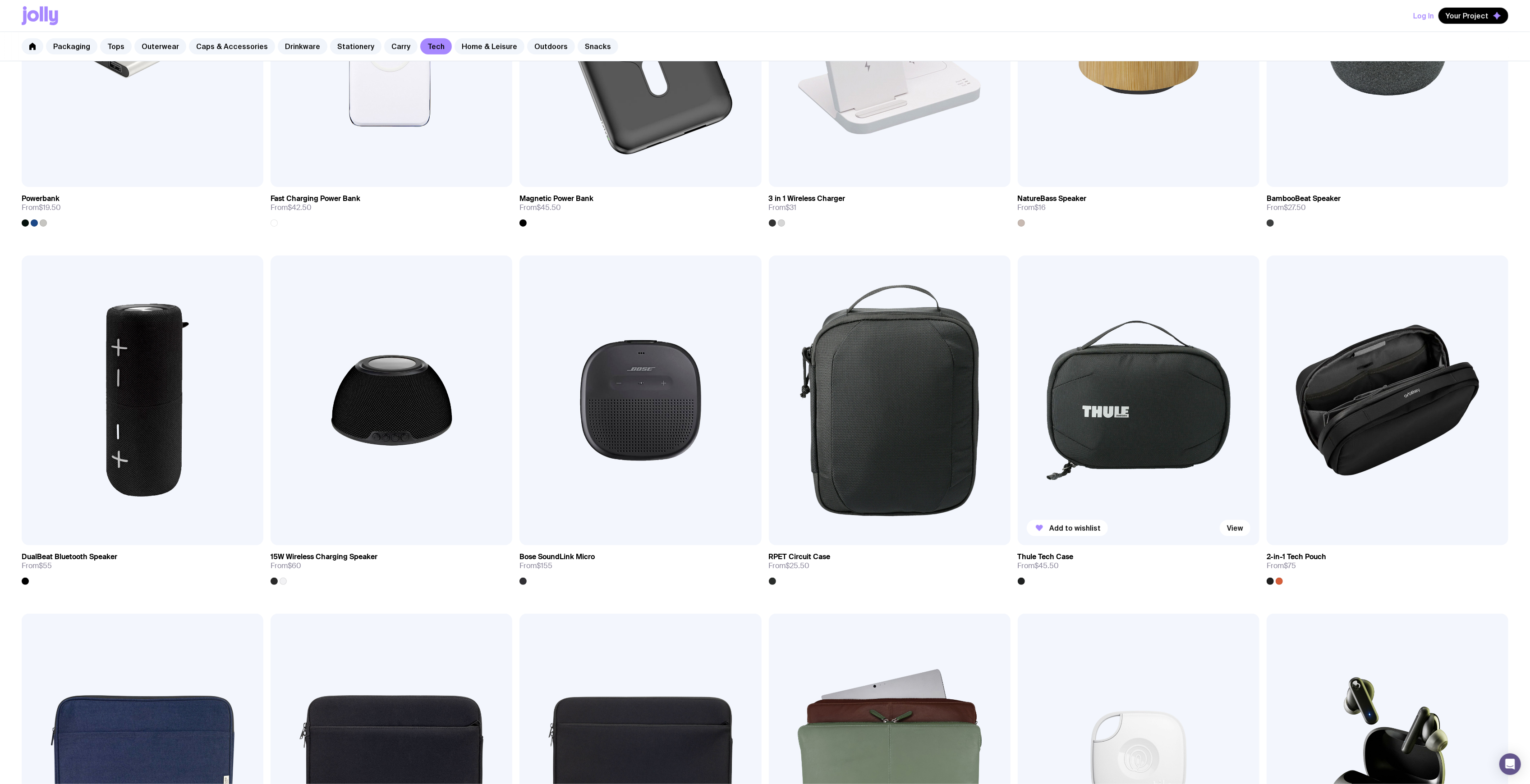
scroll to position [842, 0]
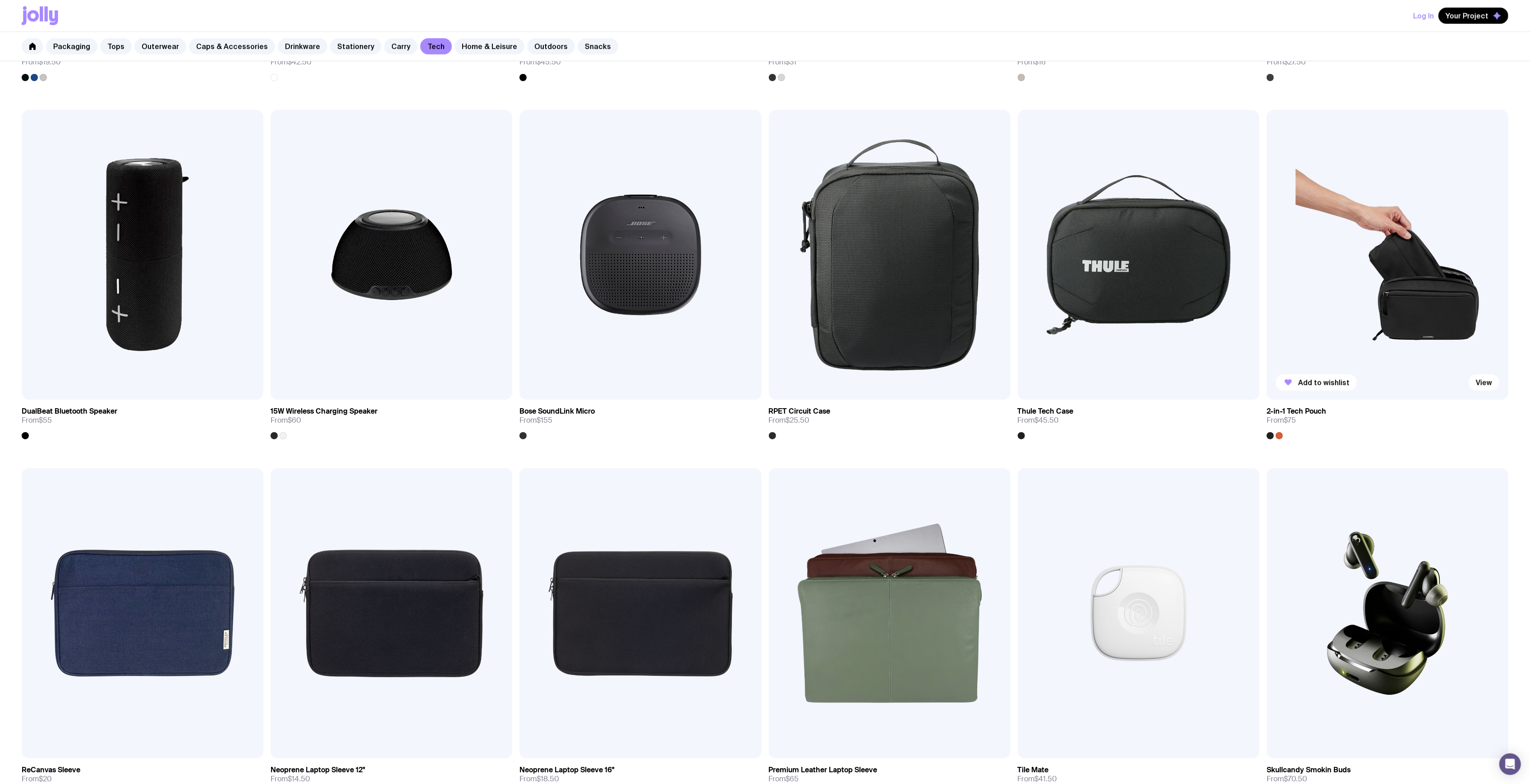
click at [1384, 236] on img at bounding box center [1387, 255] width 242 height 290
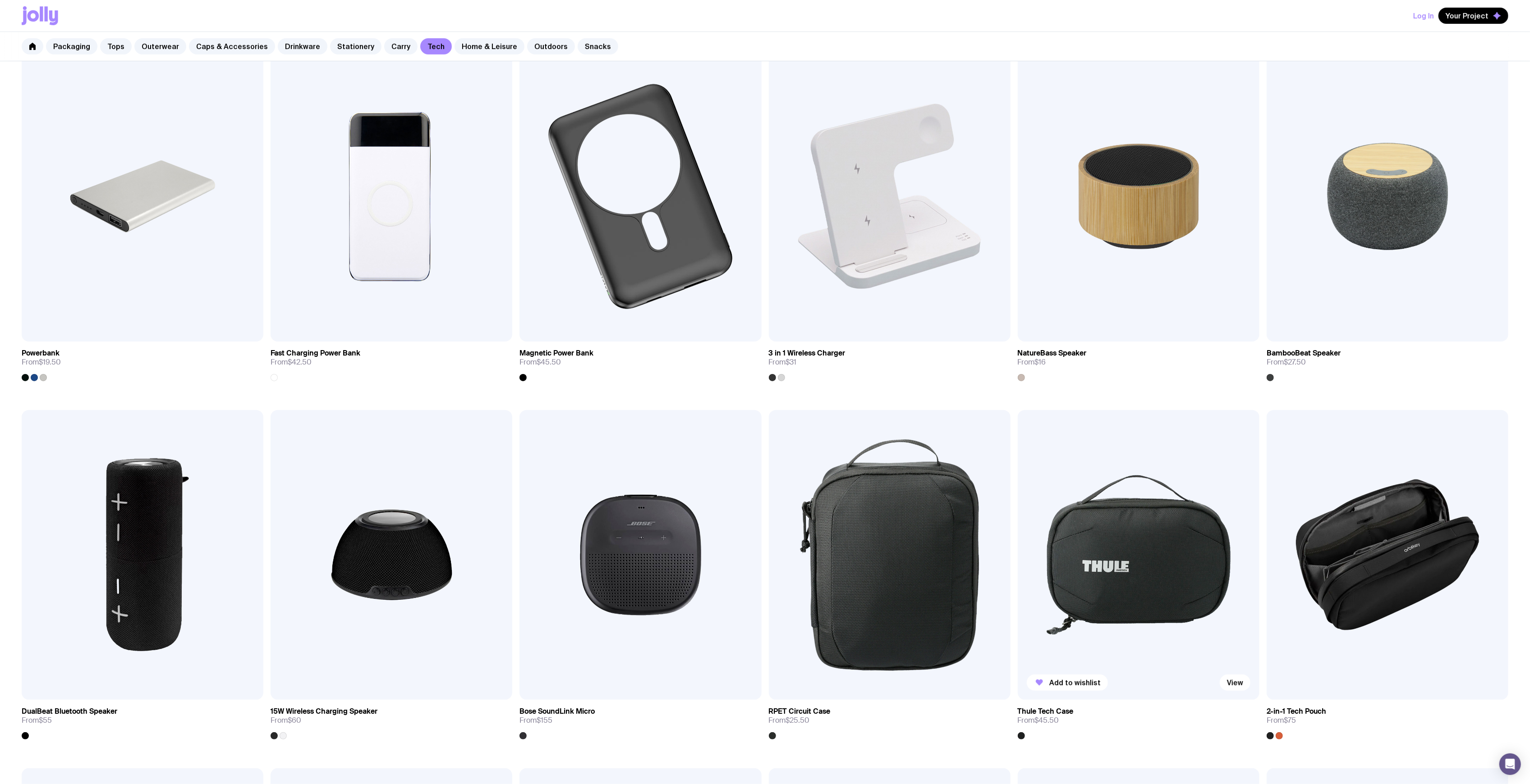
scroll to position [669, 0]
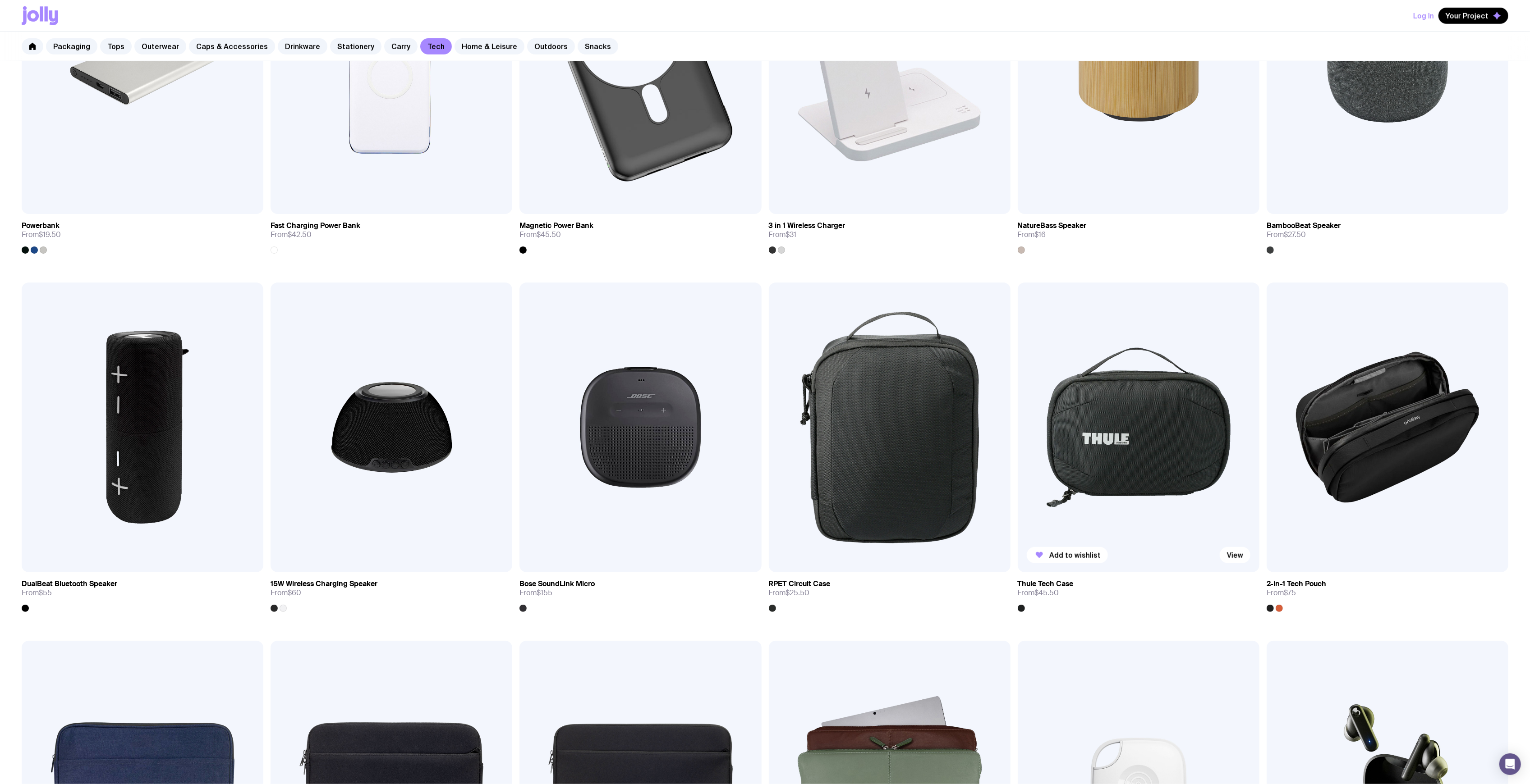
click at [1088, 406] on img at bounding box center [1139, 427] width 242 height 290
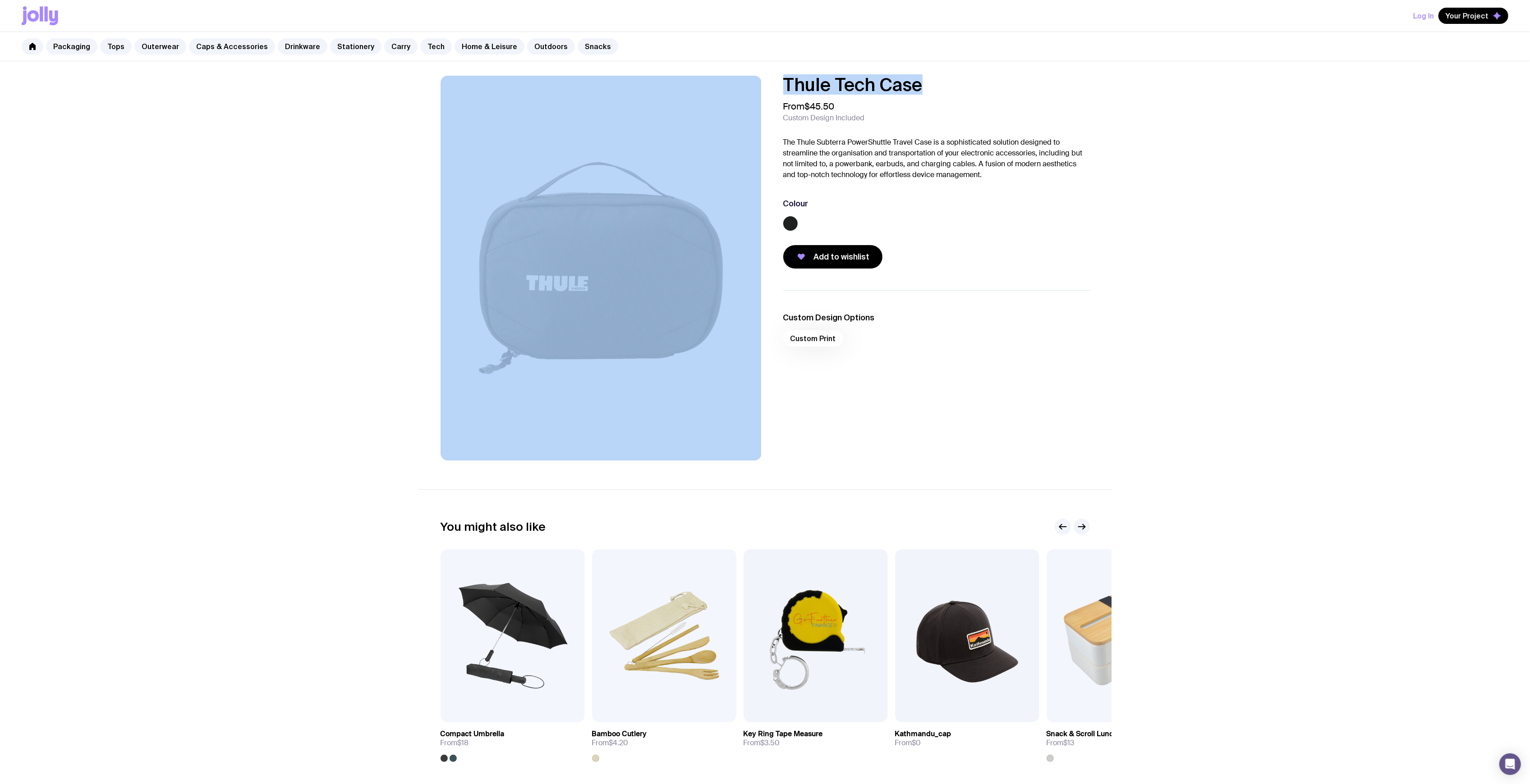
drag, startPoint x: 941, startPoint y: 97, endPoint x: 760, endPoint y: 91, distance: 181.1
click at [760, 91] on div "Thule Tech Case From $45.50 Custom Design Included The Thule Subterra PowerShut…" at bounding box center [765, 268] width 692 height 385
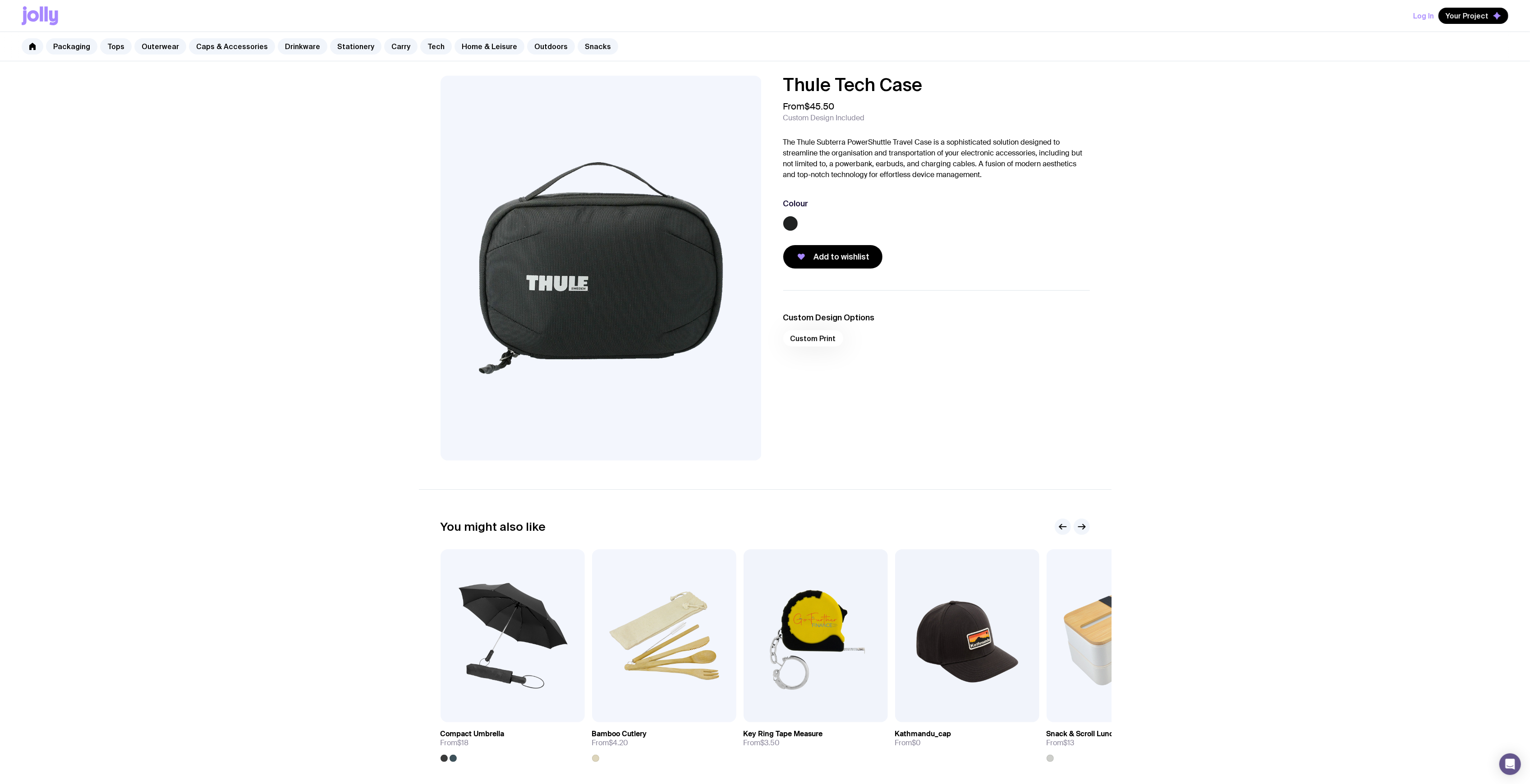
click at [1258, 222] on div "Thule Tech Case From $45.50 Custom Design Included The Thule Subterra PowerShut…" at bounding box center [765, 433] width 1530 height 744
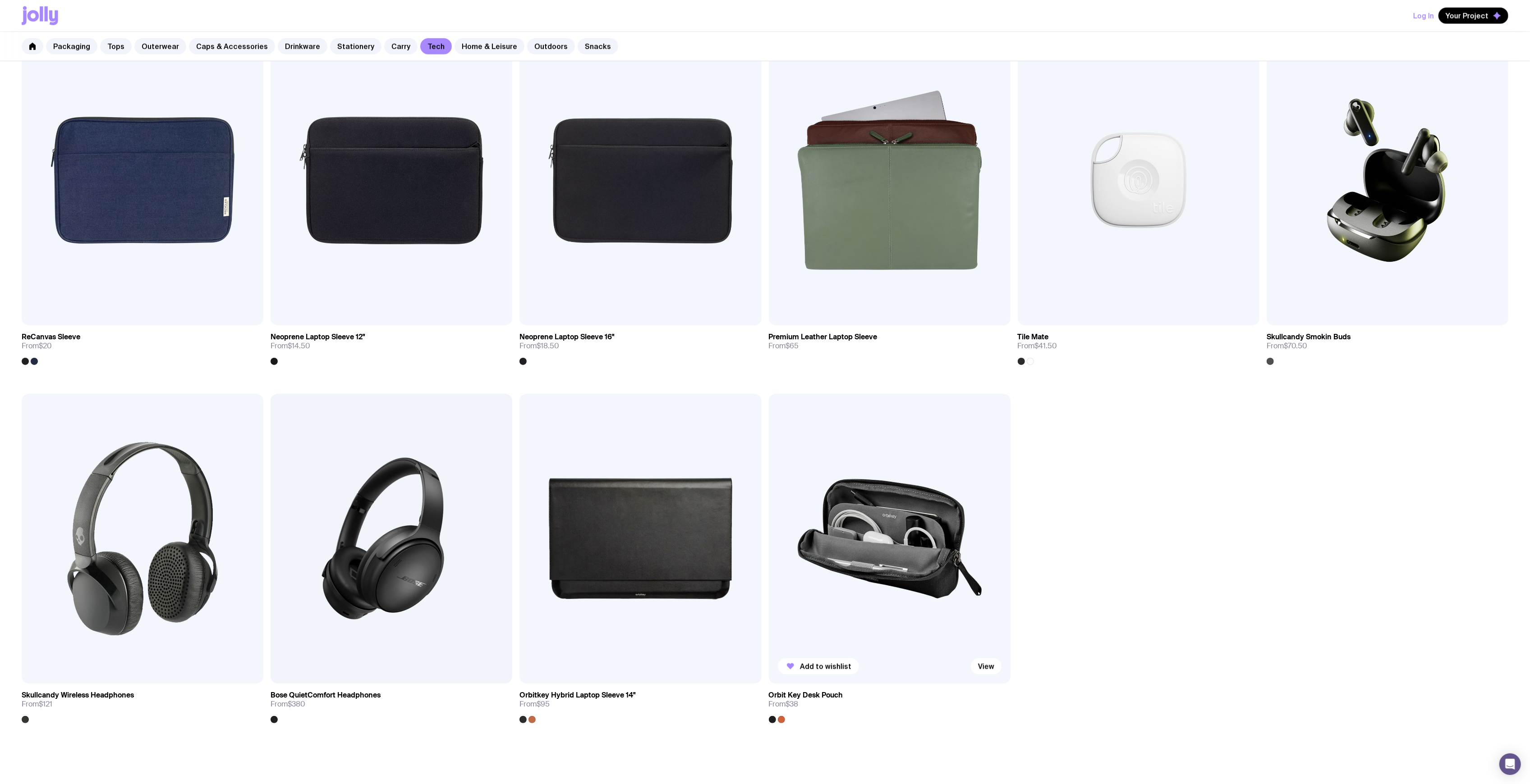
scroll to position [1368, 0]
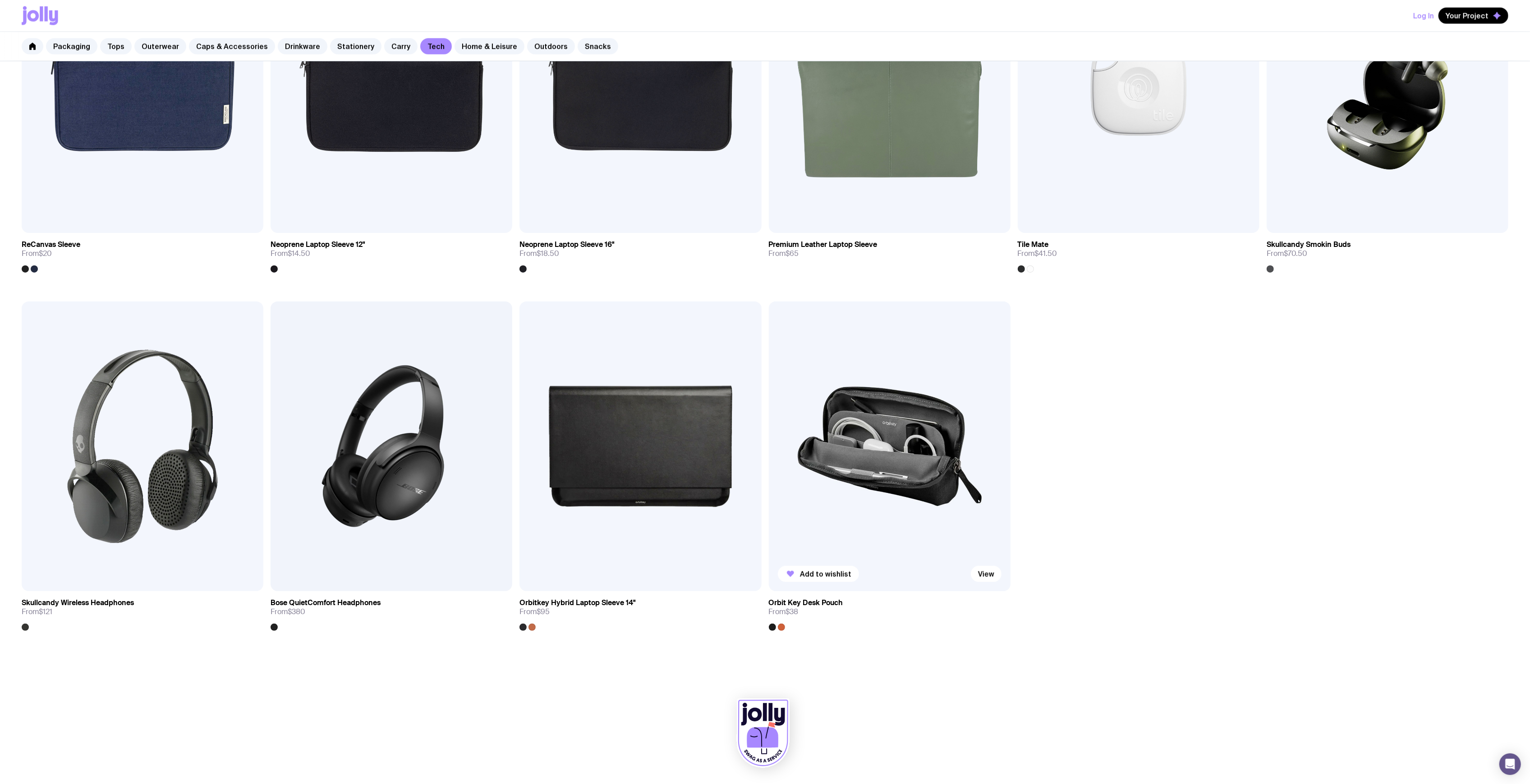
click at [870, 458] on img at bounding box center [890, 447] width 242 height 290
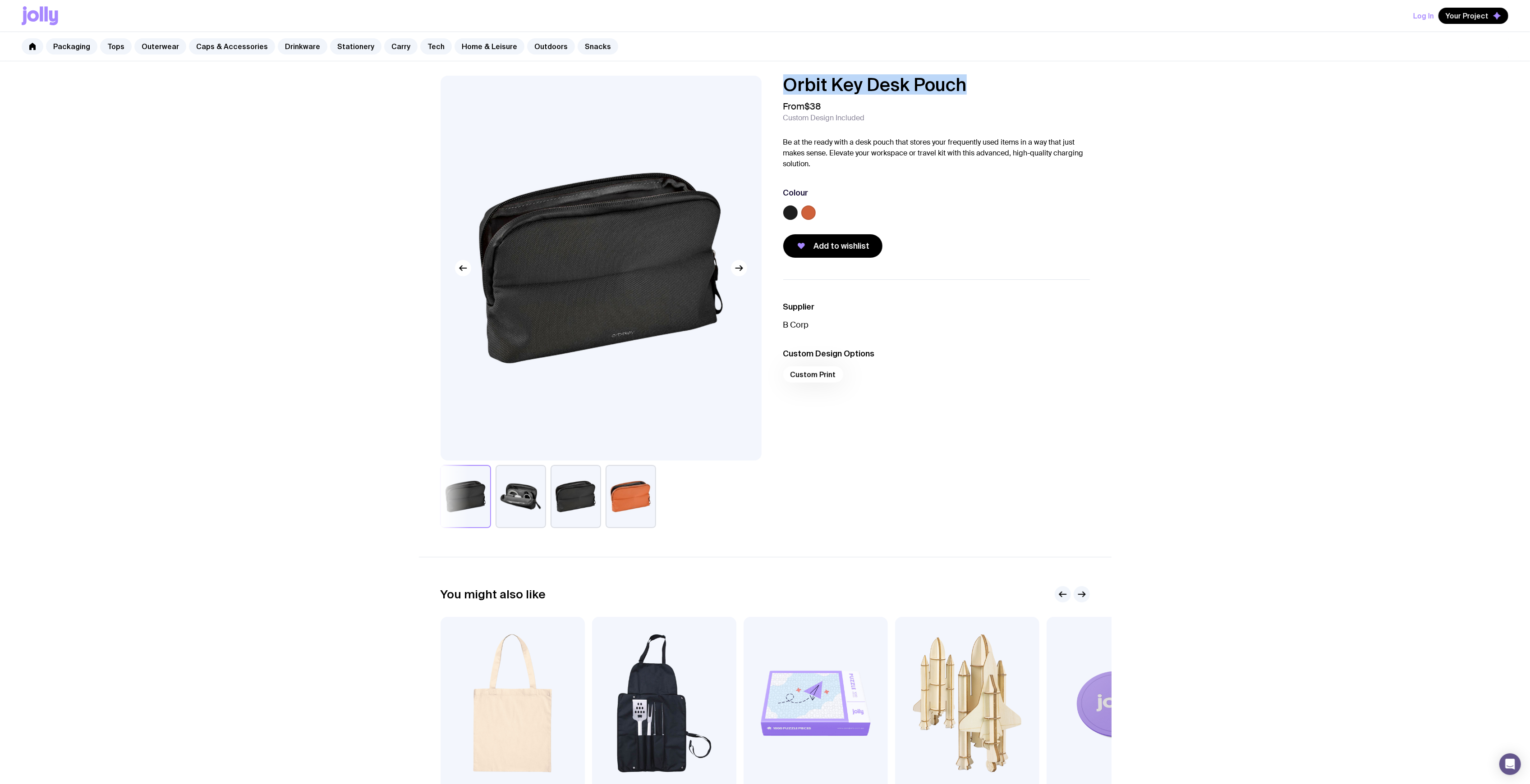
drag, startPoint x: 772, startPoint y: 84, endPoint x: 763, endPoint y: 84, distance: 9.0
click at [763, 84] on div "Orbit Key Desk Pouch From $38 Custom Design Included Be at the ready with a des…" at bounding box center [765, 302] width 692 height 452
copy h1 "Orbit Key Desk Pouch"
click at [529, 43] on link "Outdoors" at bounding box center [551, 46] width 48 height 16
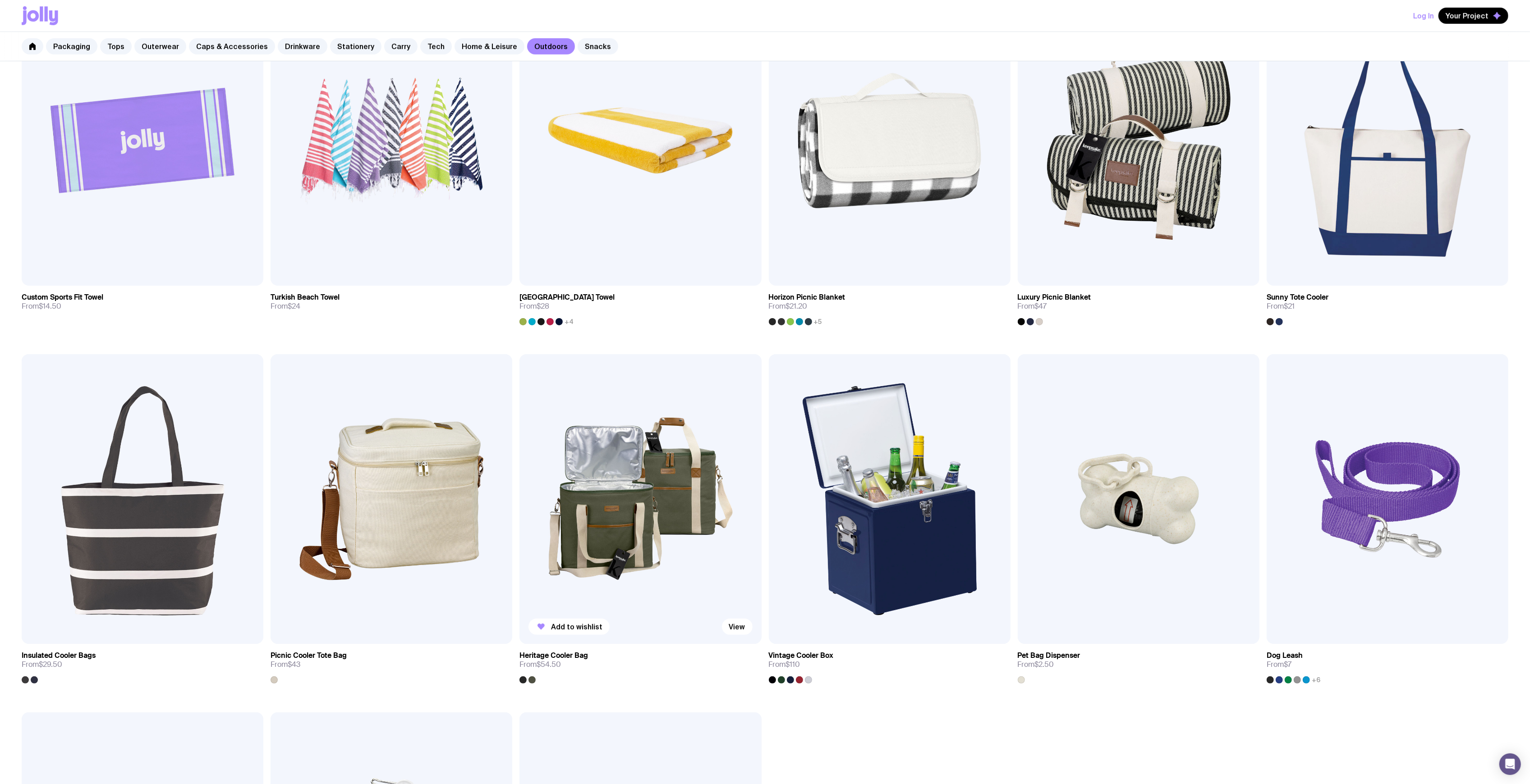
scroll to position [601, 0]
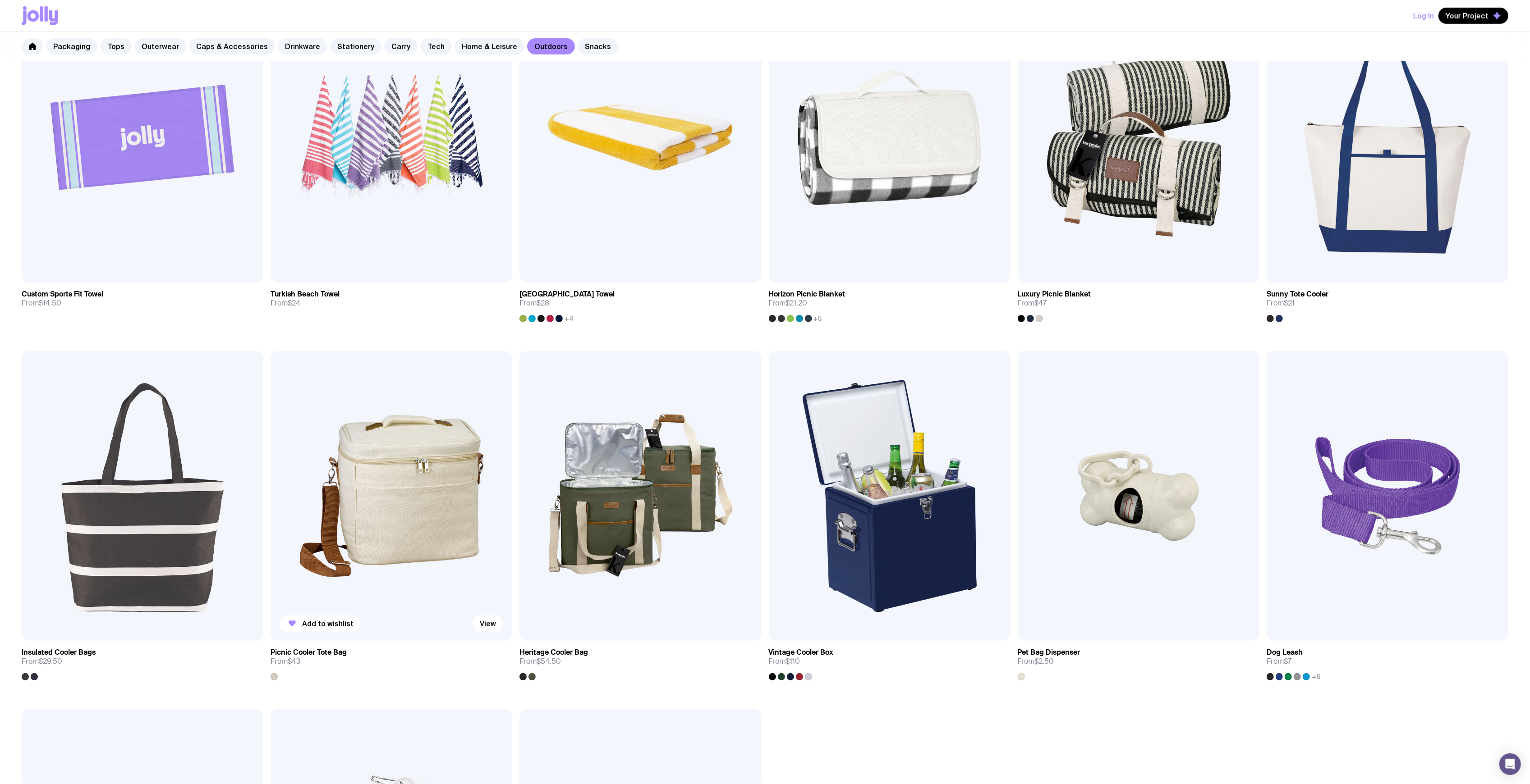
click at [388, 499] on img at bounding box center [391, 496] width 242 height 290
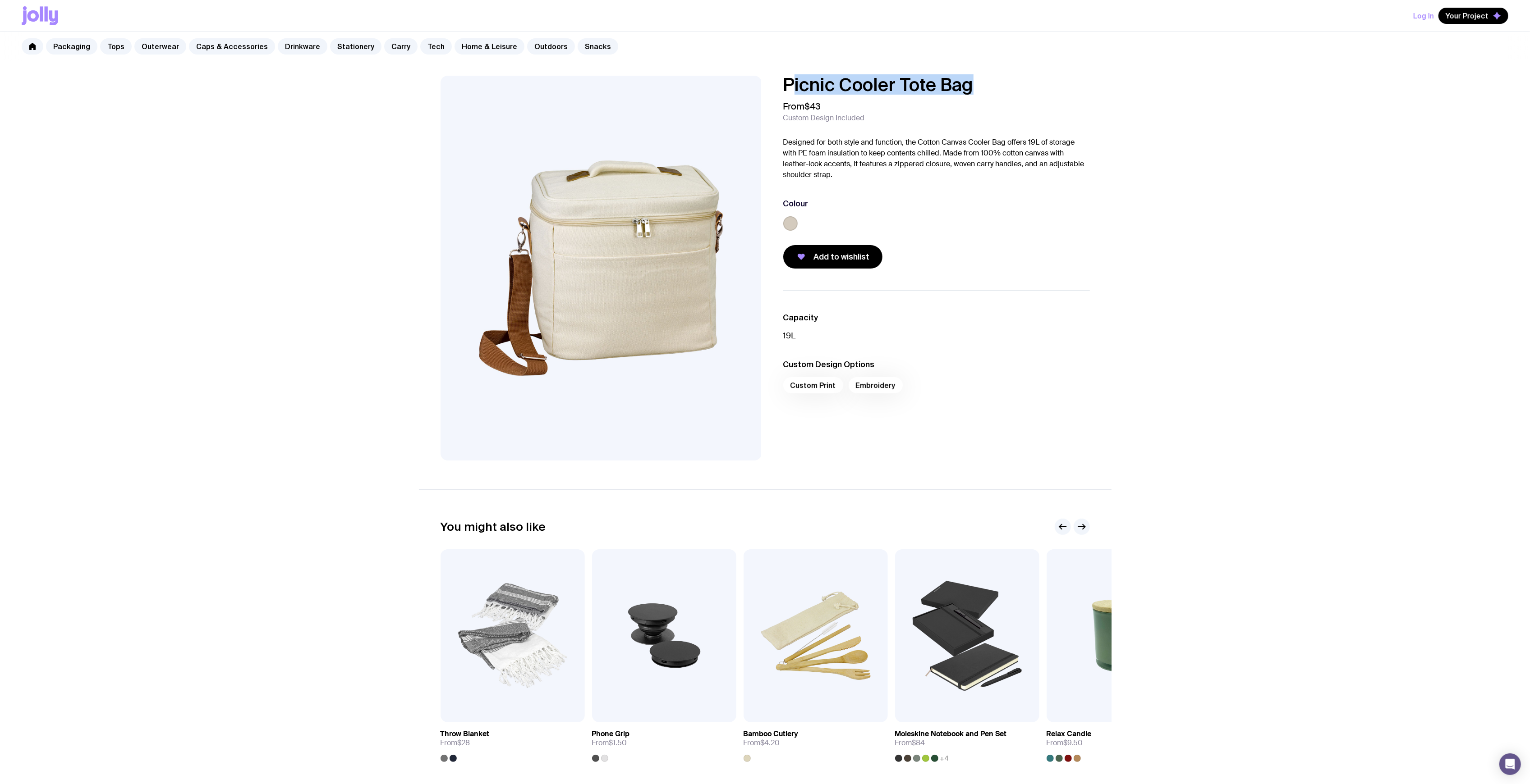
drag, startPoint x: 995, startPoint y: 86, endPoint x: 787, endPoint y: 88, distance: 208.0
click at [787, 88] on h1 "Picnic Cooler Tote Bag" at bounding box center [937, 85] width 306 height 18
copy h1 "Picnic Cooler Tote Bag"
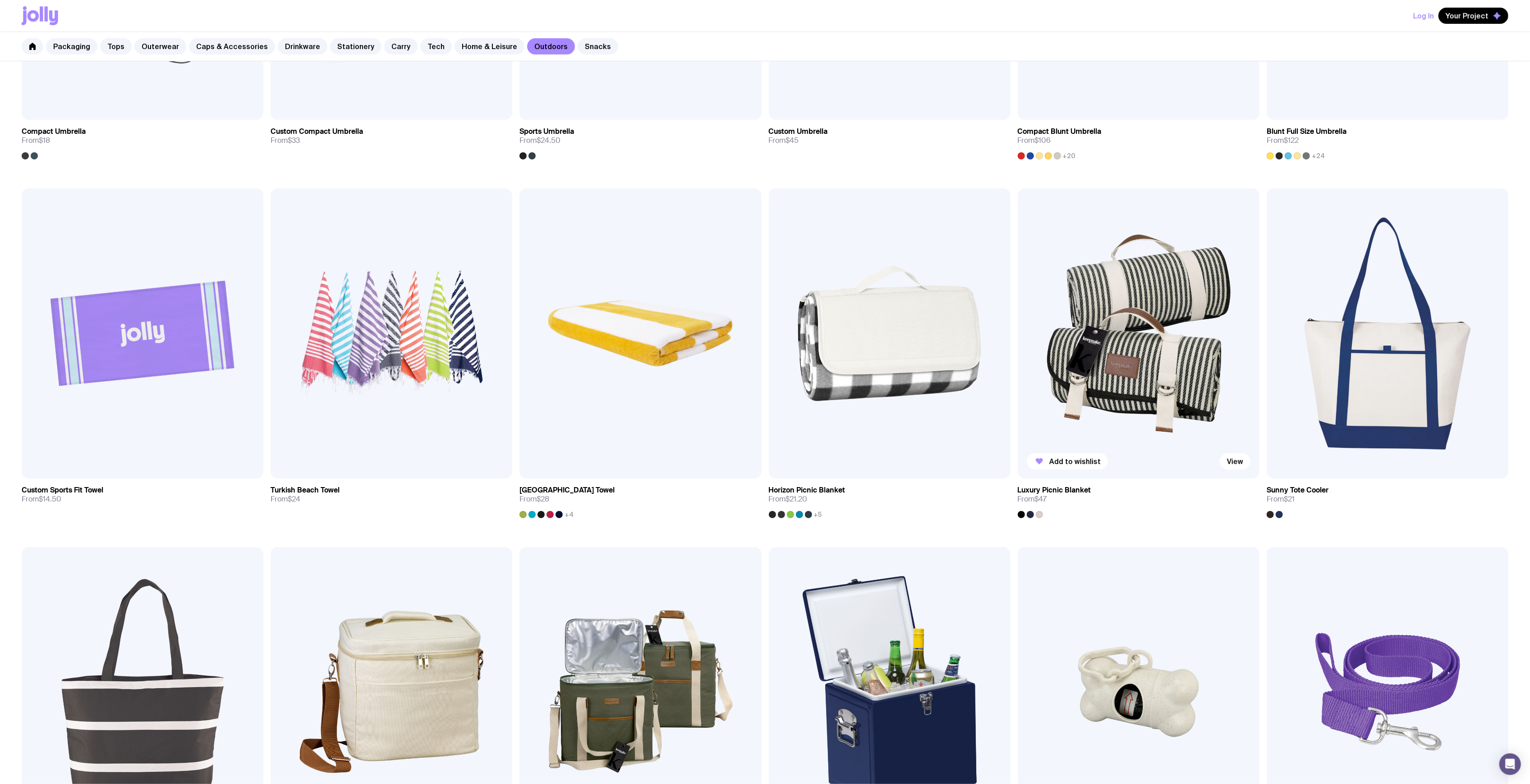
scroll to position [421, 0]
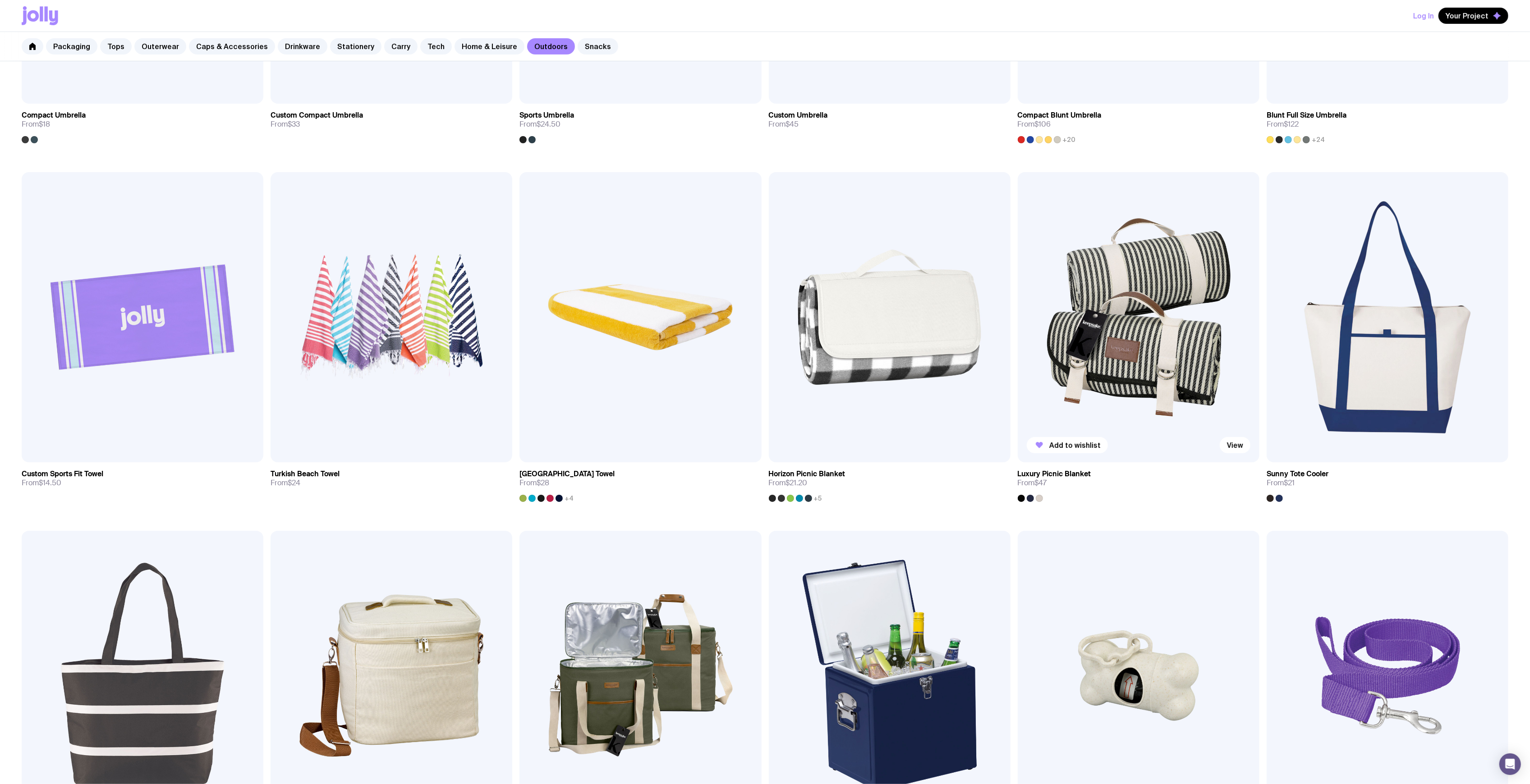
click at [1125, 334] on img at bounding box center [1139, 318] width 242 height 290
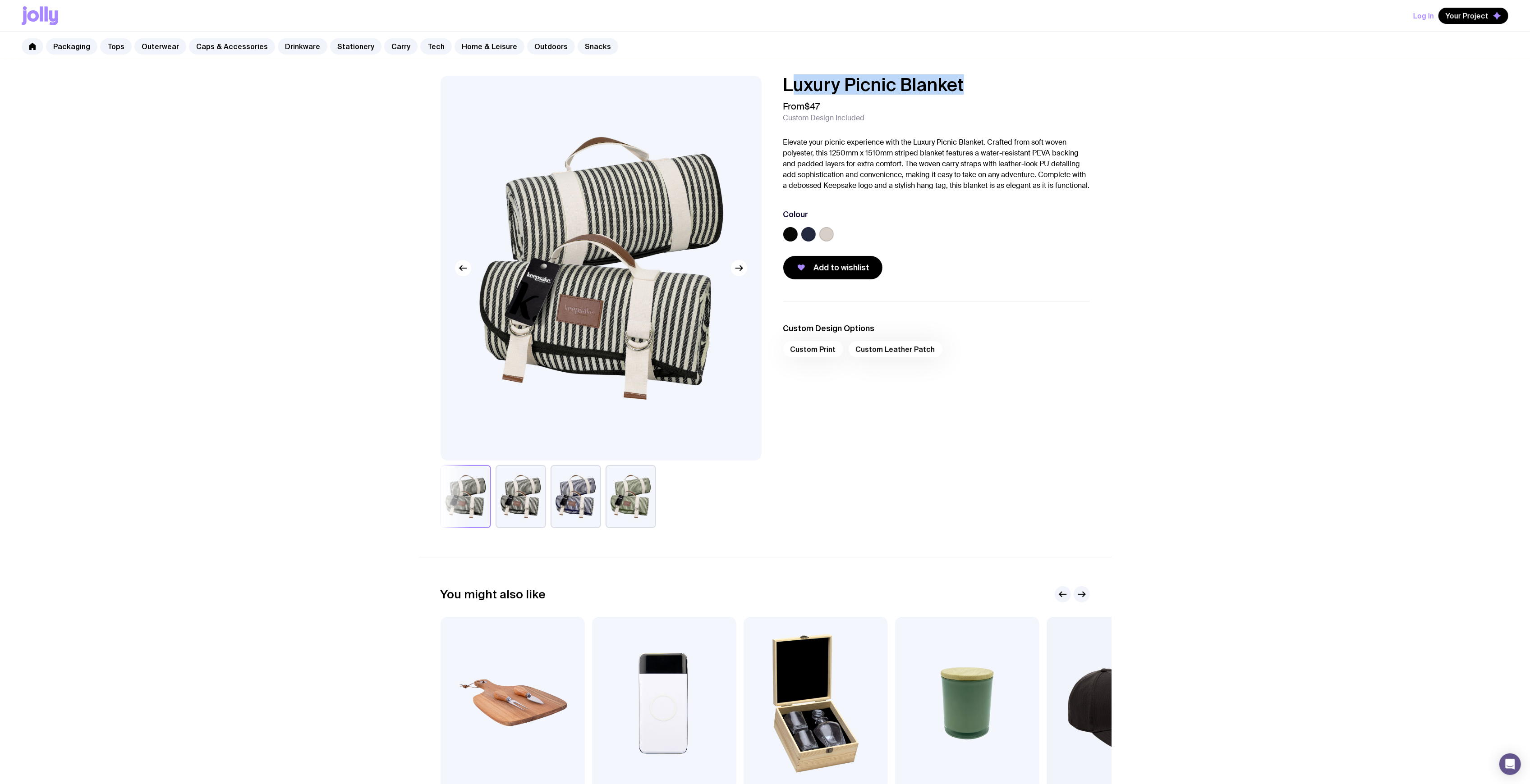
drag, startPoint x: 978, startPoint y: 89, endPoint x: 790, endPoint y: 89, distance: 188.0
click at [790, 89] on h1 "Luxury Picnic Blanket" at bounding box center [937, 85] width 306 height 18
click at [773, 88] on div "Luxury Picnic Blanket From $47 Custom Design Included Elevate your picnic exper…" at bounding box center [930, 178] width 321 height 204
drag, startPoint x: 778, startPoint y: 81, endPoint x: 1007, endPoint y: 71, distance: 229.2
click at [1008, 69] on div "Luxury Picnic Blanket From $47 Custom Design Included Elevate your picnic exper…" at bounding box center [765, 466] width 1530 height 811
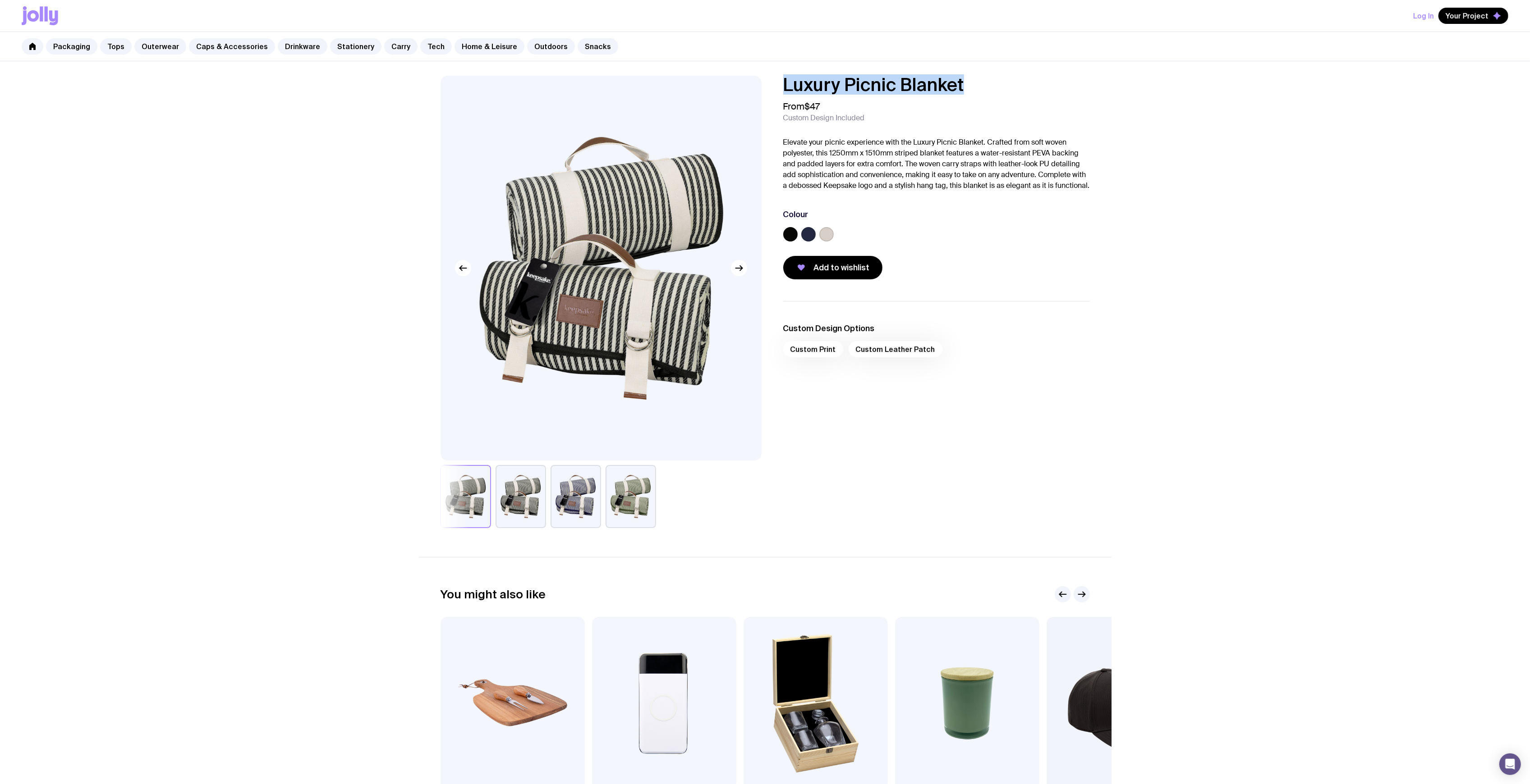
copy h1 "Luxury Picnic Blanket"
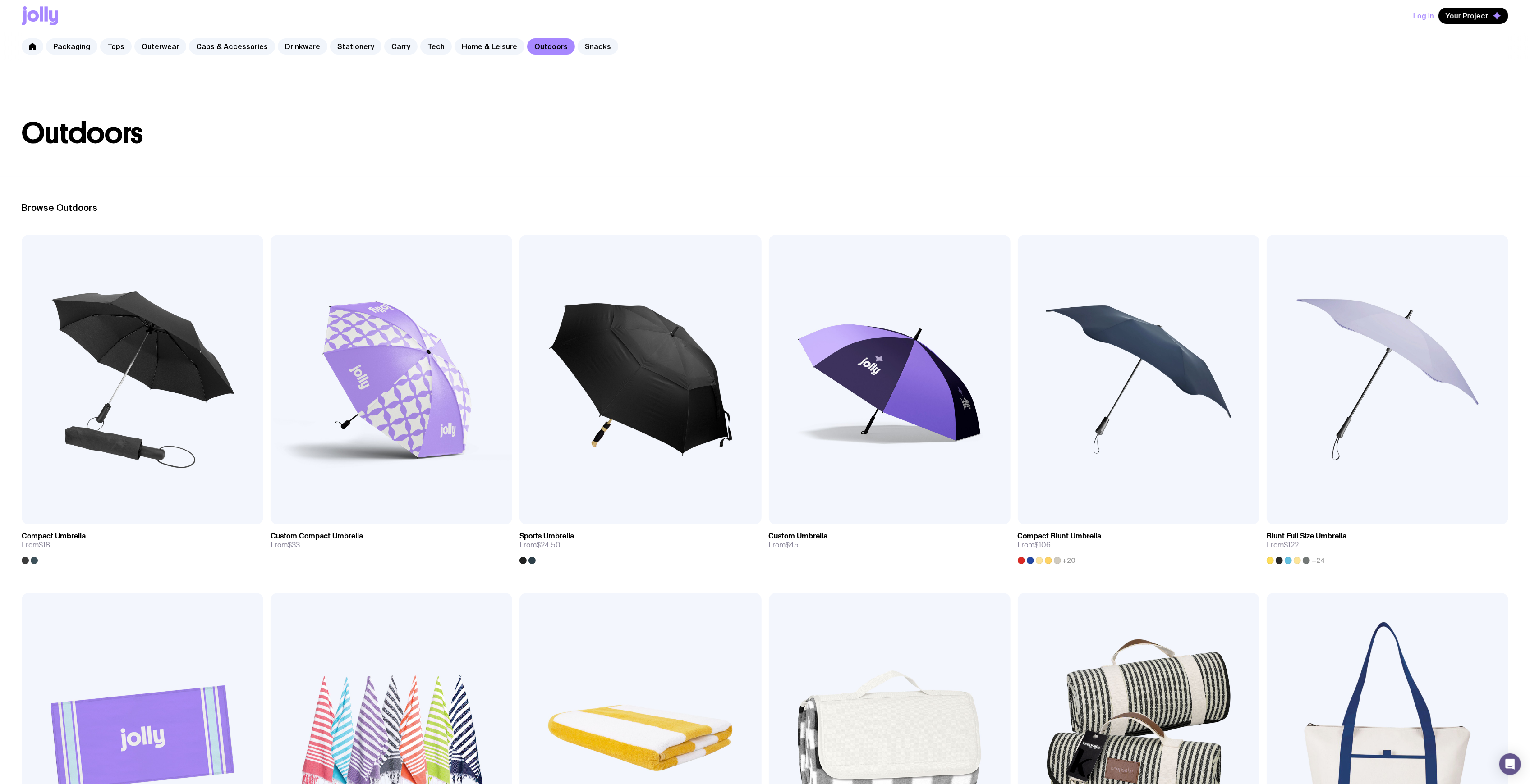
click at [425, 55] on div "Packaging Tops Outerwear Caps & Accessories Drinkware Stationery Carry Tech Hom…" at bounding box center [765, 46] width 1530 height 29
click at [425, 50] on link "Tech" at bounding box center [437, 46] width 32 height 16
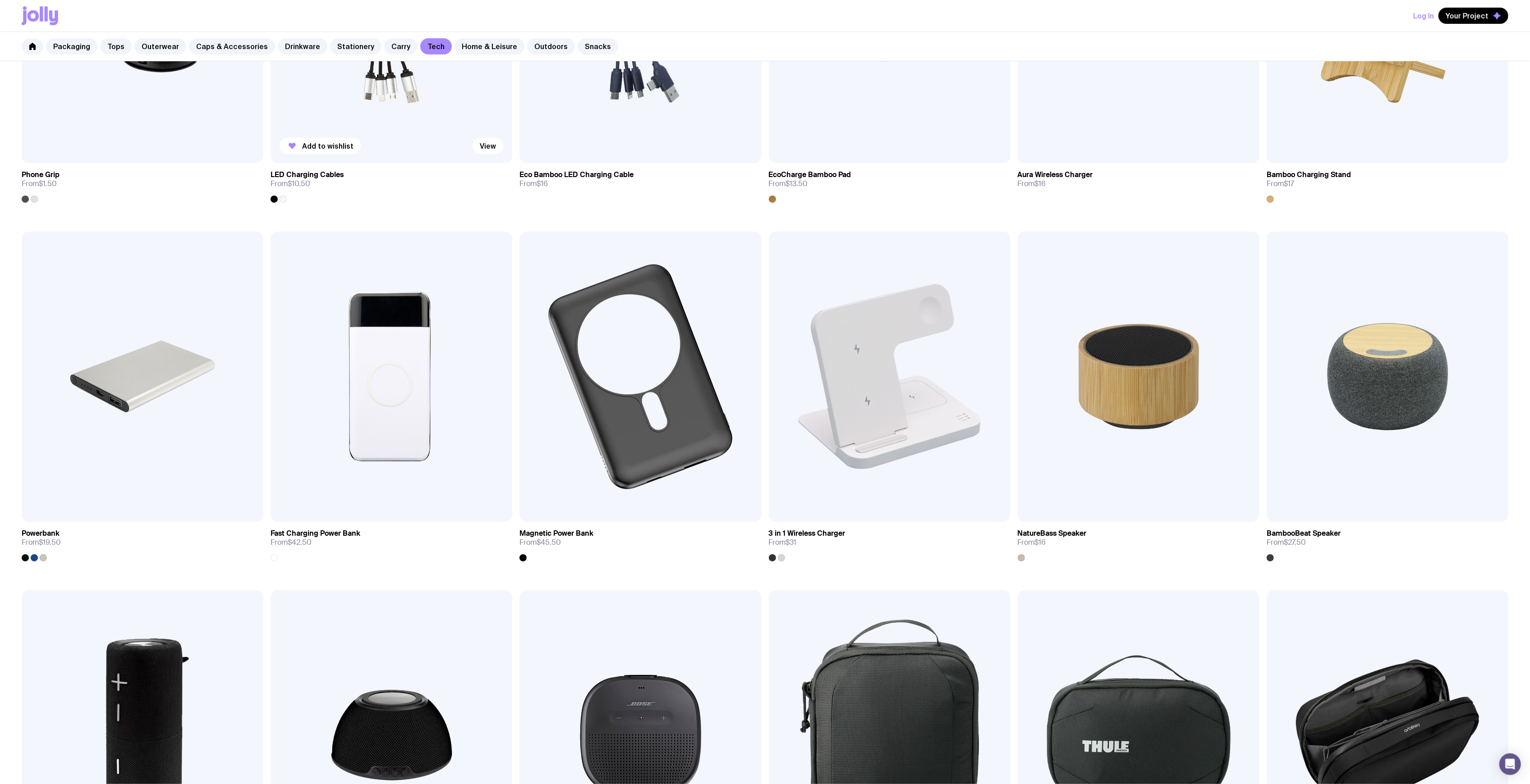
scroll to position [181, 0]
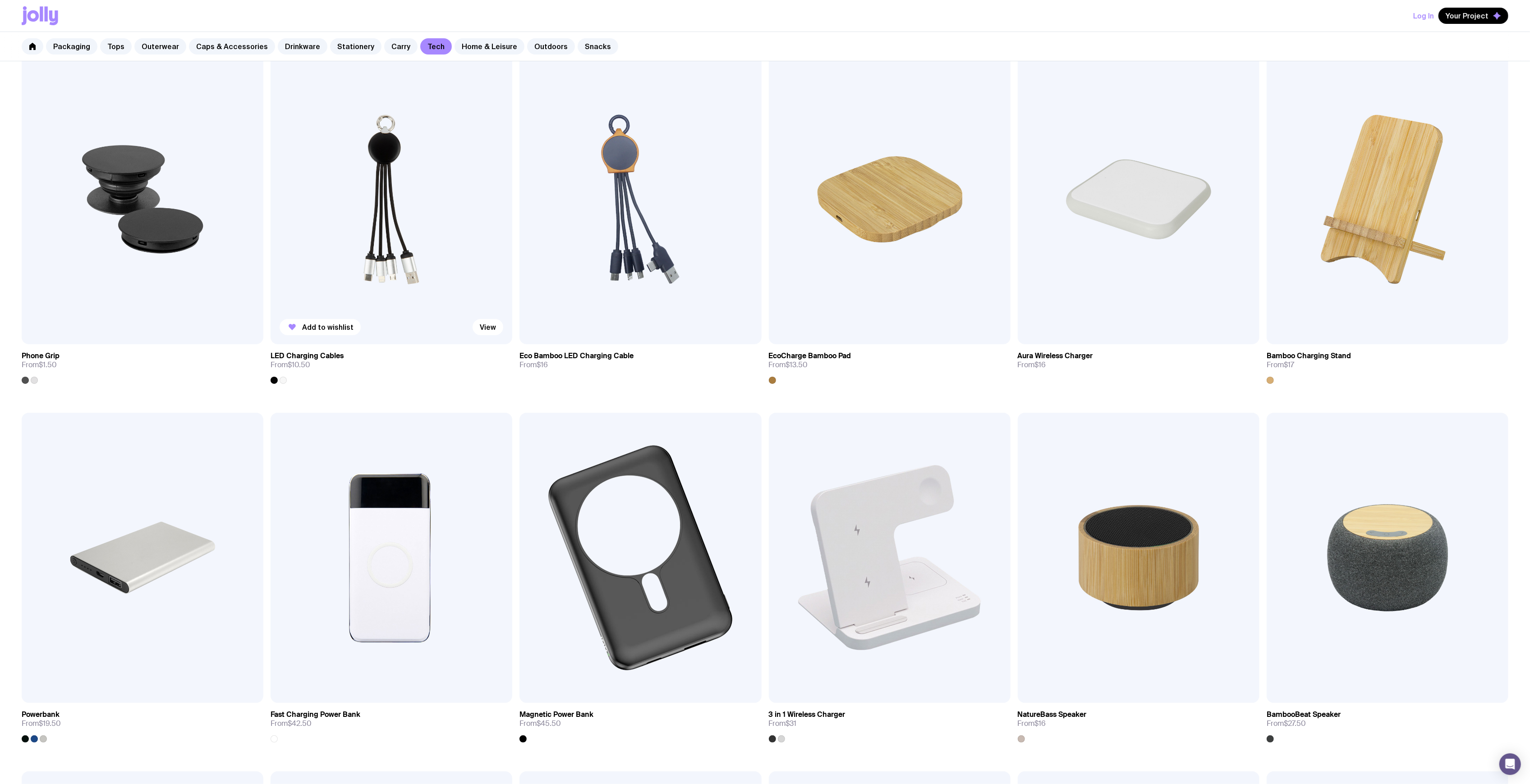
click at [352, 196] on img at bounding box center [391, 200] width 242 height 290
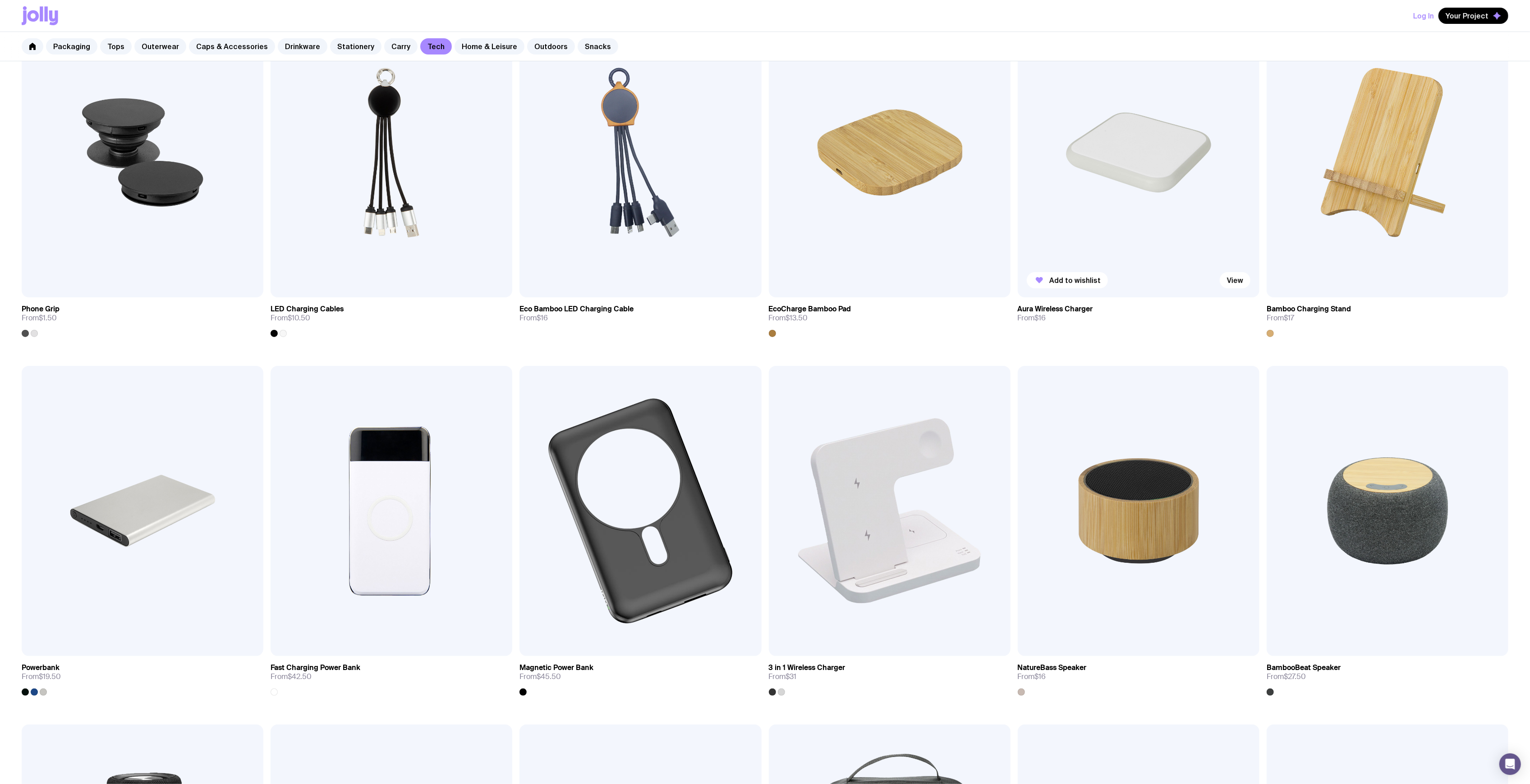
scroll to position [45, 0]
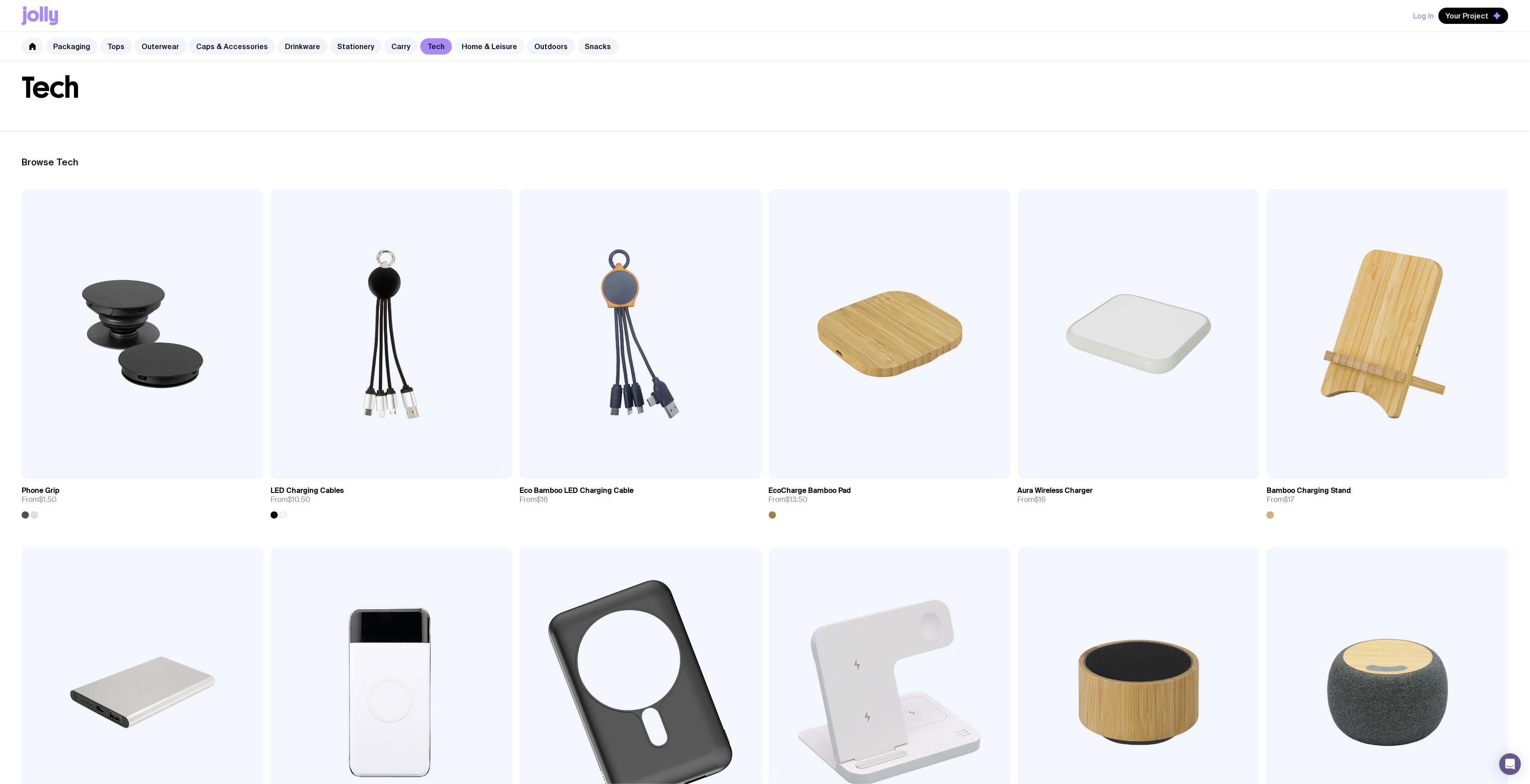
click at [471, 47] on link "Home & Leisure" at bounding box center [489, 46] width 70 height 16
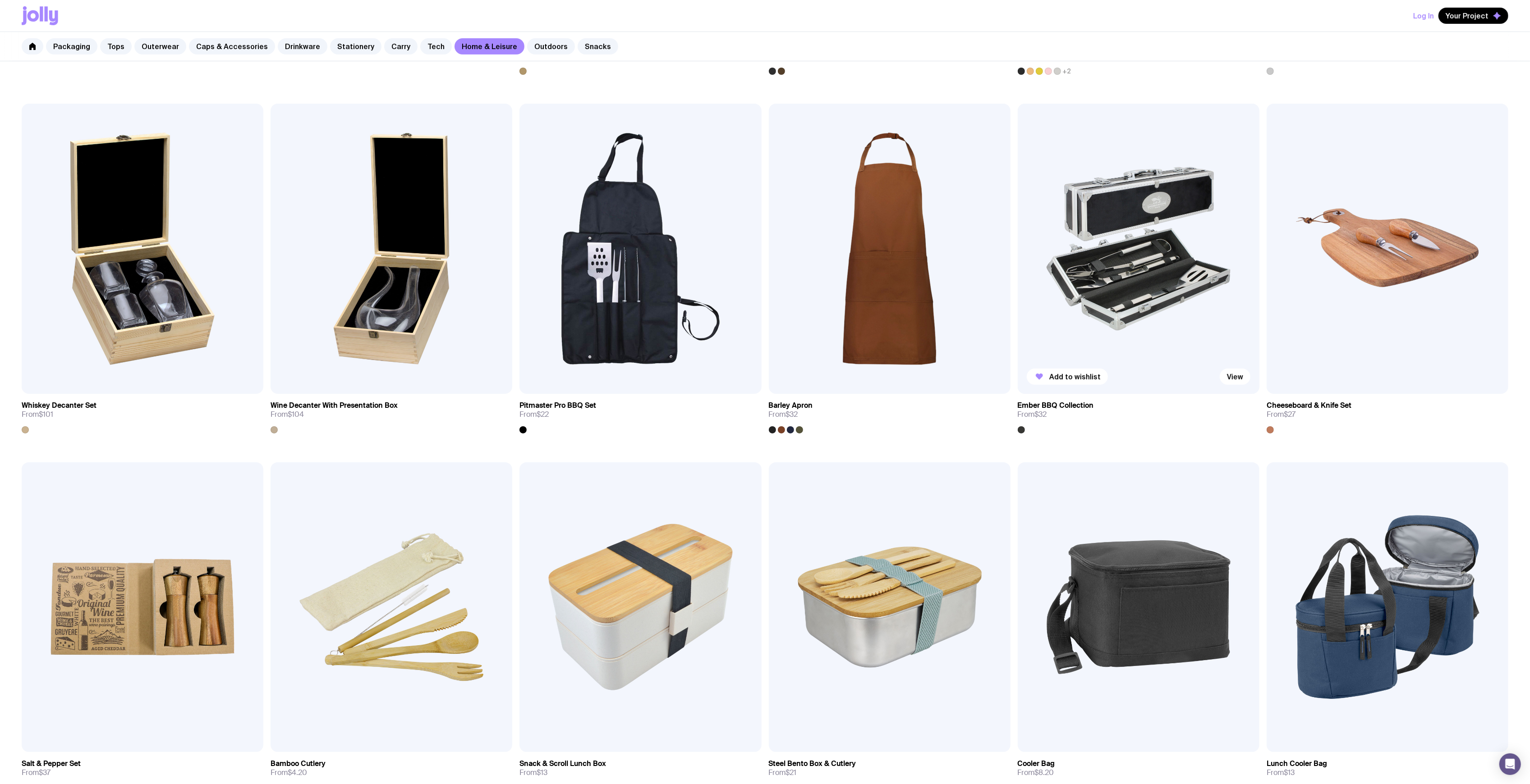
scroll to position [361, 0]
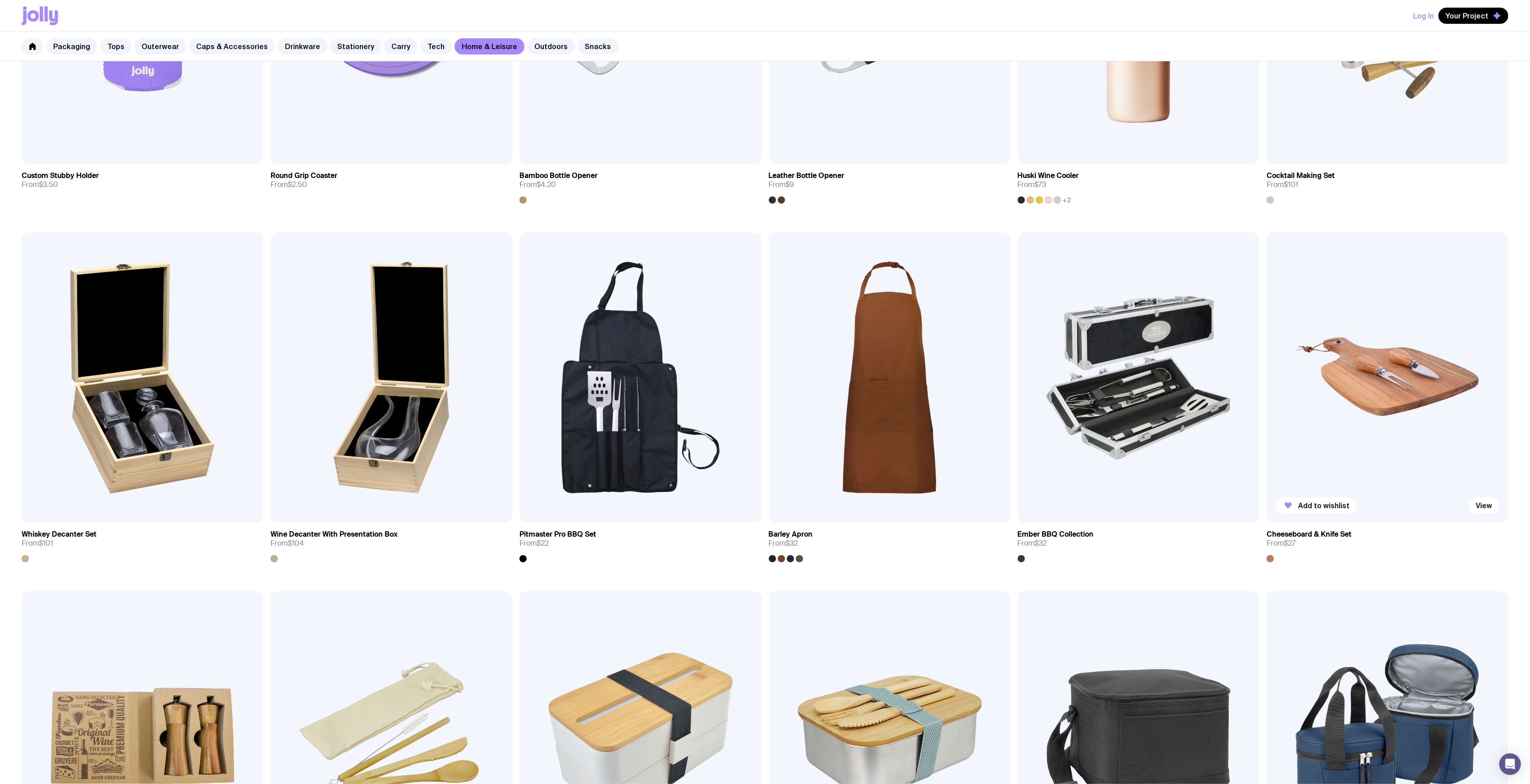
click at [1306, 336] on img at bounding box center [1387, 378] width 242 height 290
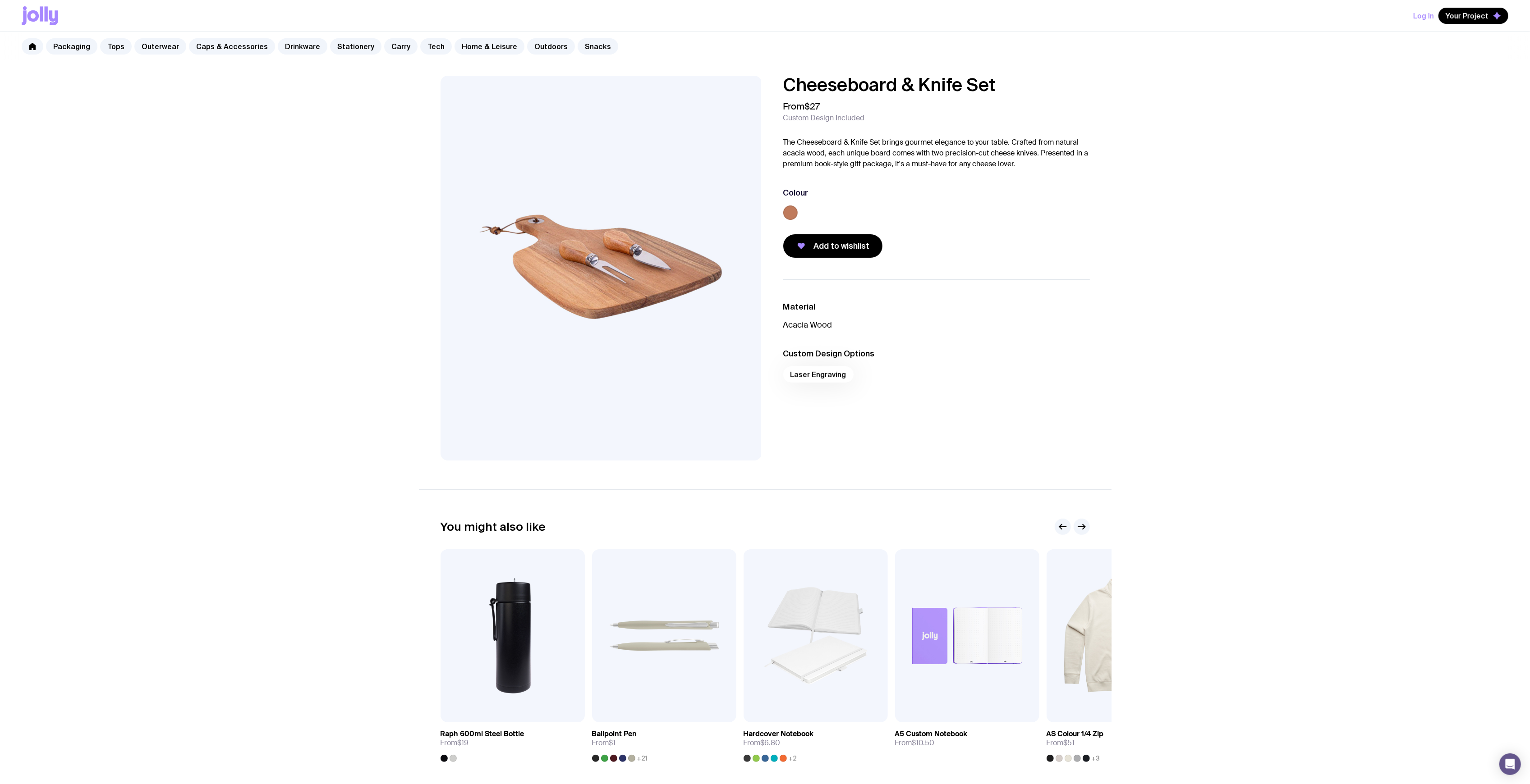
drag, startPoint x: 1014, startPoint y: 83, endPoint x: 774, endPoint y: 81, distance: 240.0
click at [766, 81] on div "Cheeseboard & Knife Set From $27 Custom Design Included The Cheeseboard & Knife…" at bounding box center [765, 268] width 692 height 385
copy h1 "Cheeseboard & Knife Set"
